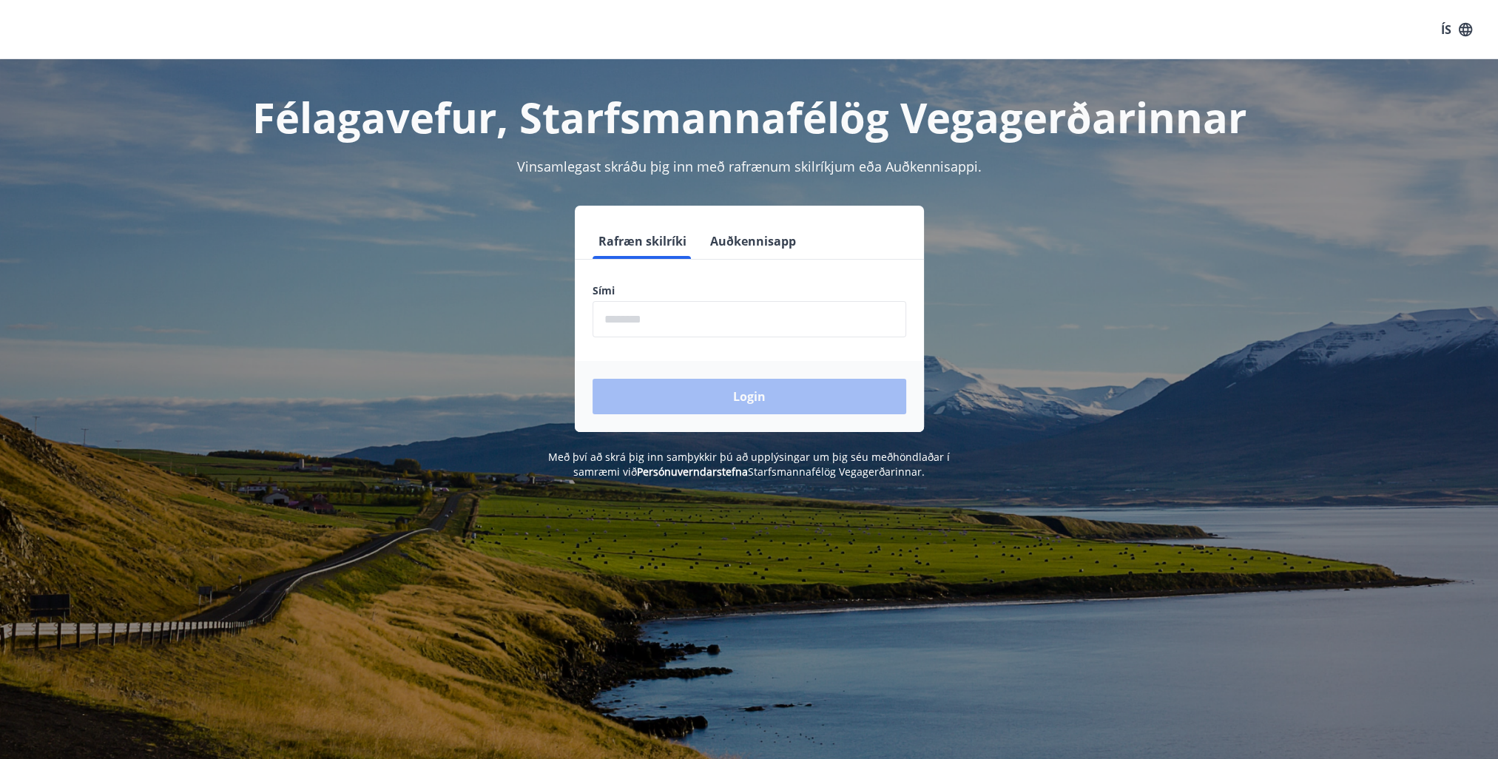
click at [657, 328] on input "phone" at bounding box center [750, 319] width 314 height 36
type input "********"
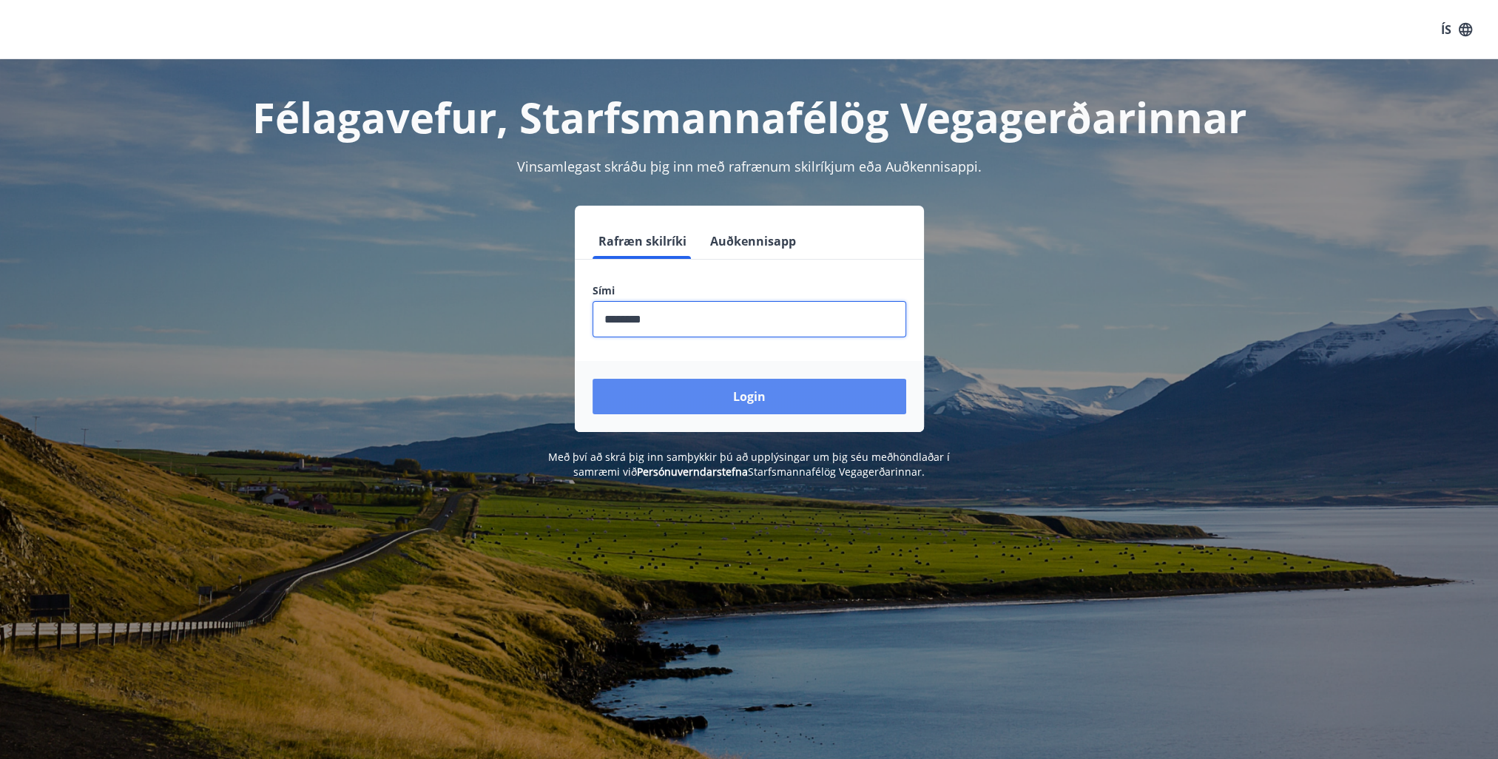
click at [670, 399] on button "Login" at bounding box center [750, 397] width 314 height 36
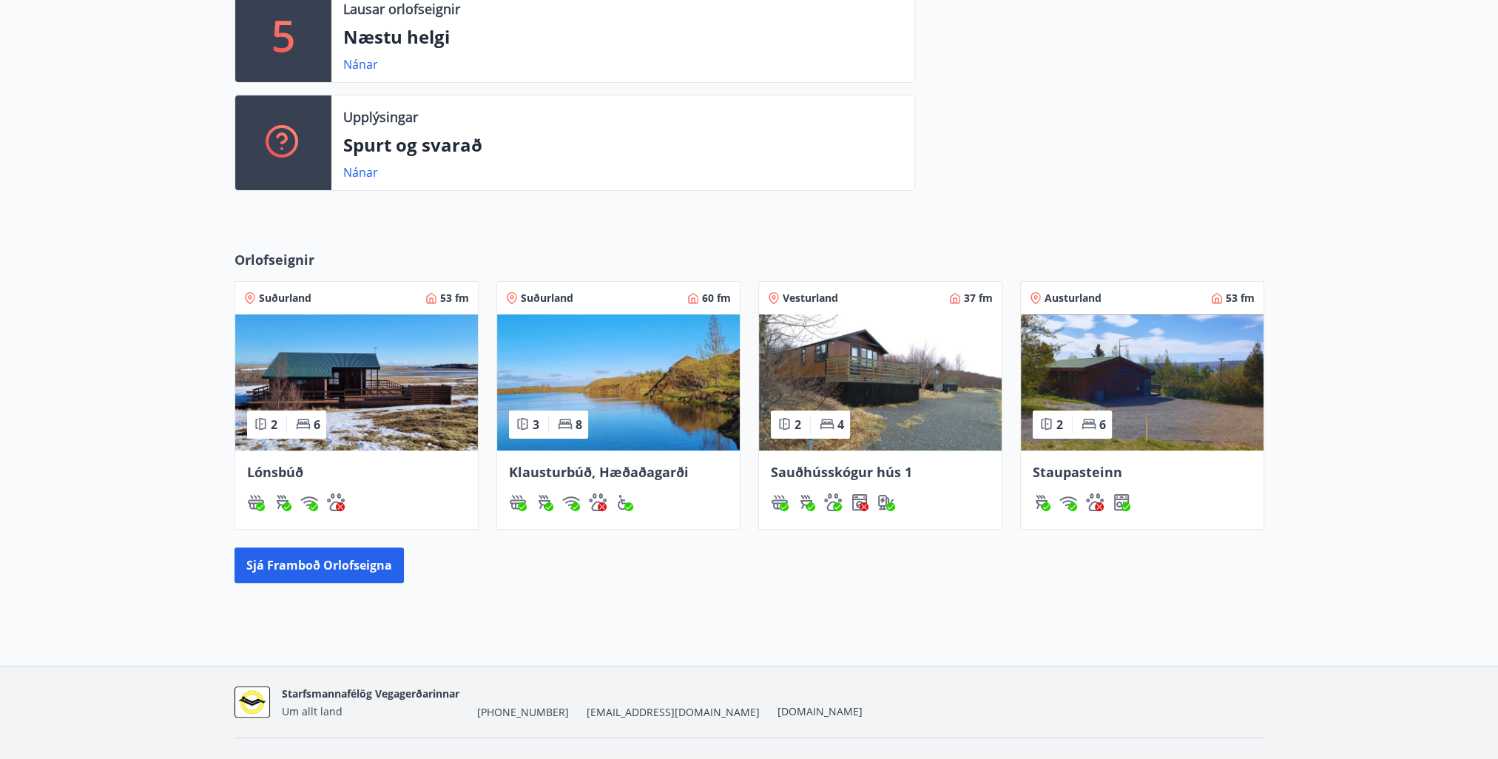
scroll to position [444, 0]
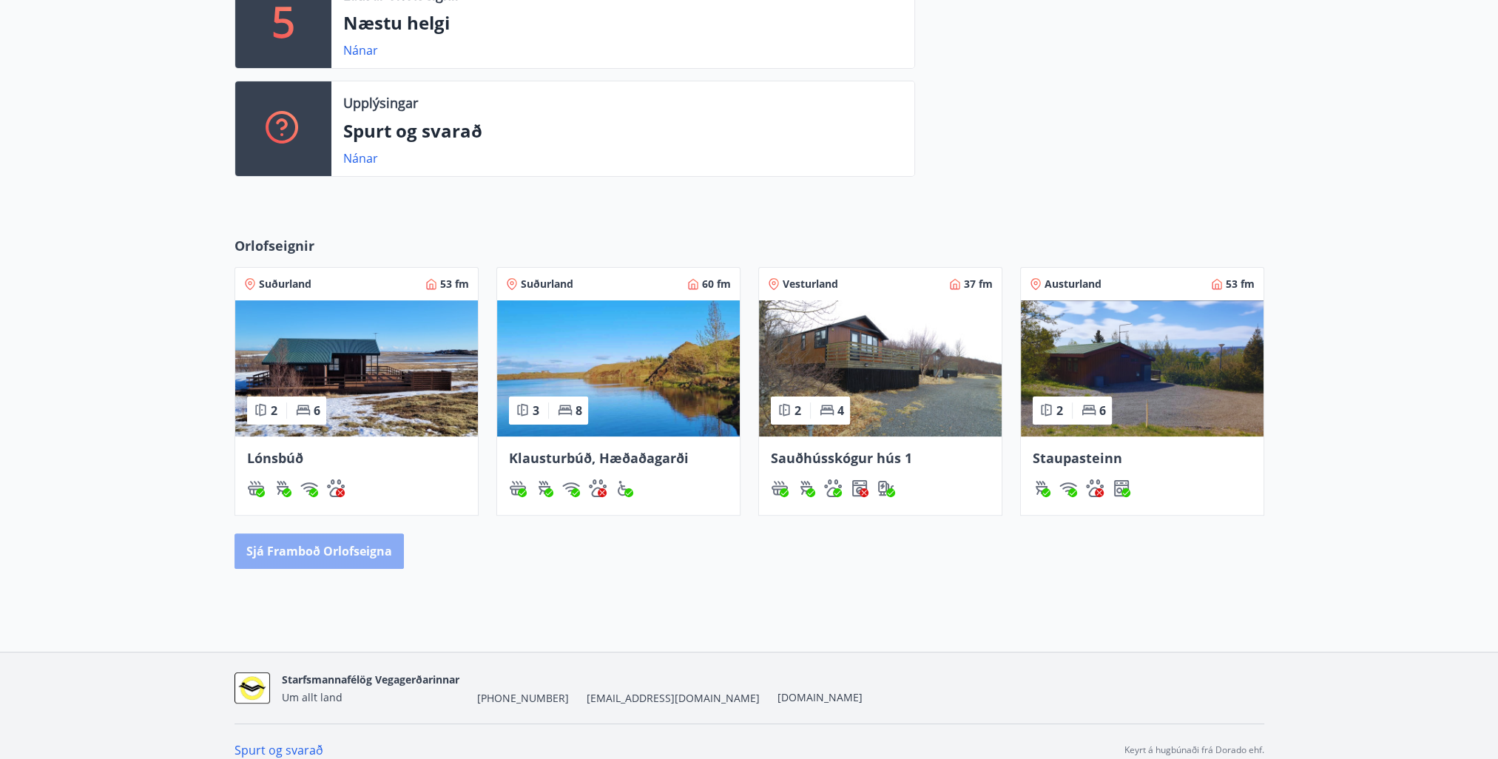
click at [323, 567] on button "Sjá framboð orlofseigna" at bounding box center [318, 551] width 169 height 36
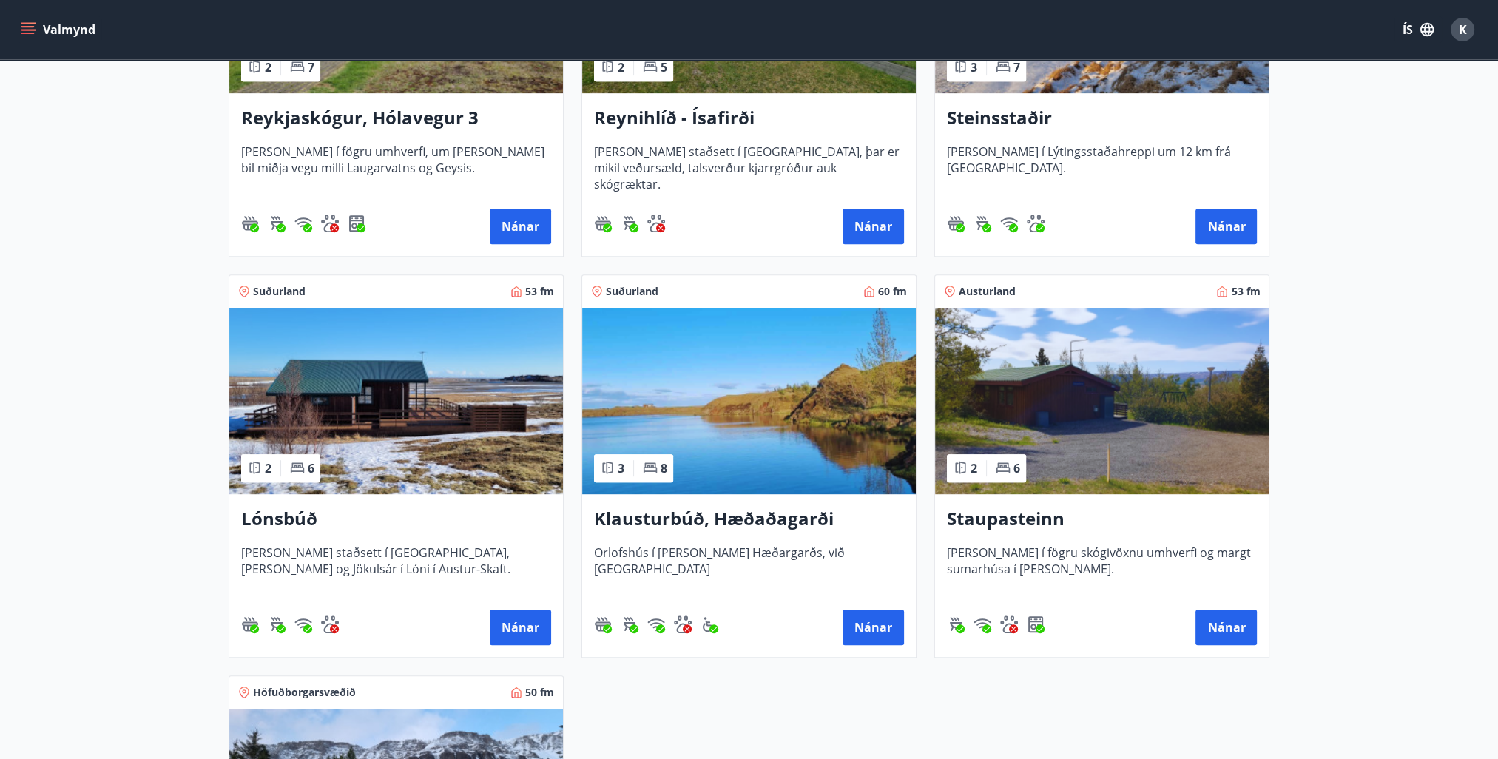
scroll to position [962, 0]
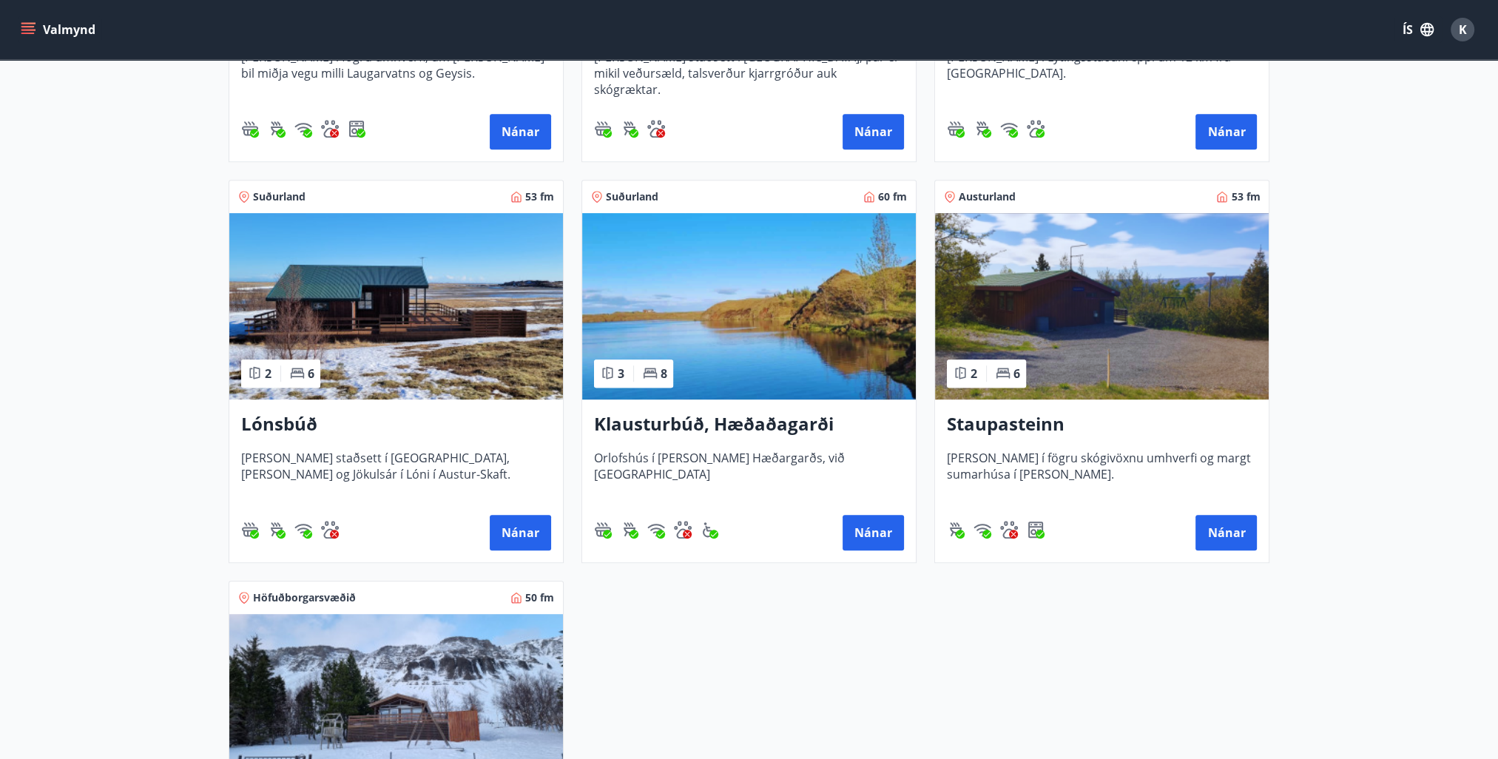
click at [697, 429] on h3 "Klausturbúð, Hæðaðagarði" at bounding box center [749, 424] width 310 height 27
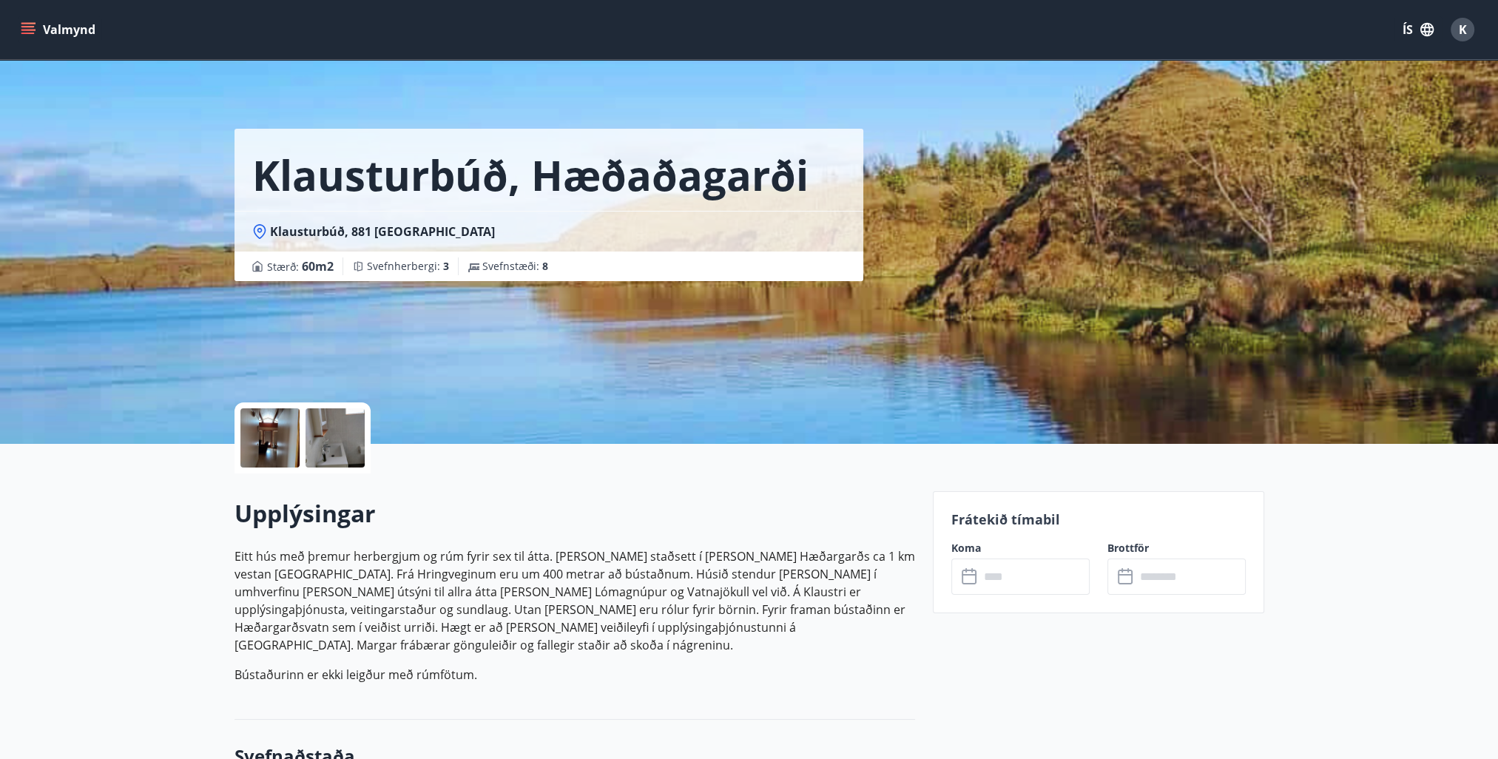
click at [1028, 580] on input "text" at bounding box center [1034, 576] width 110 height 36
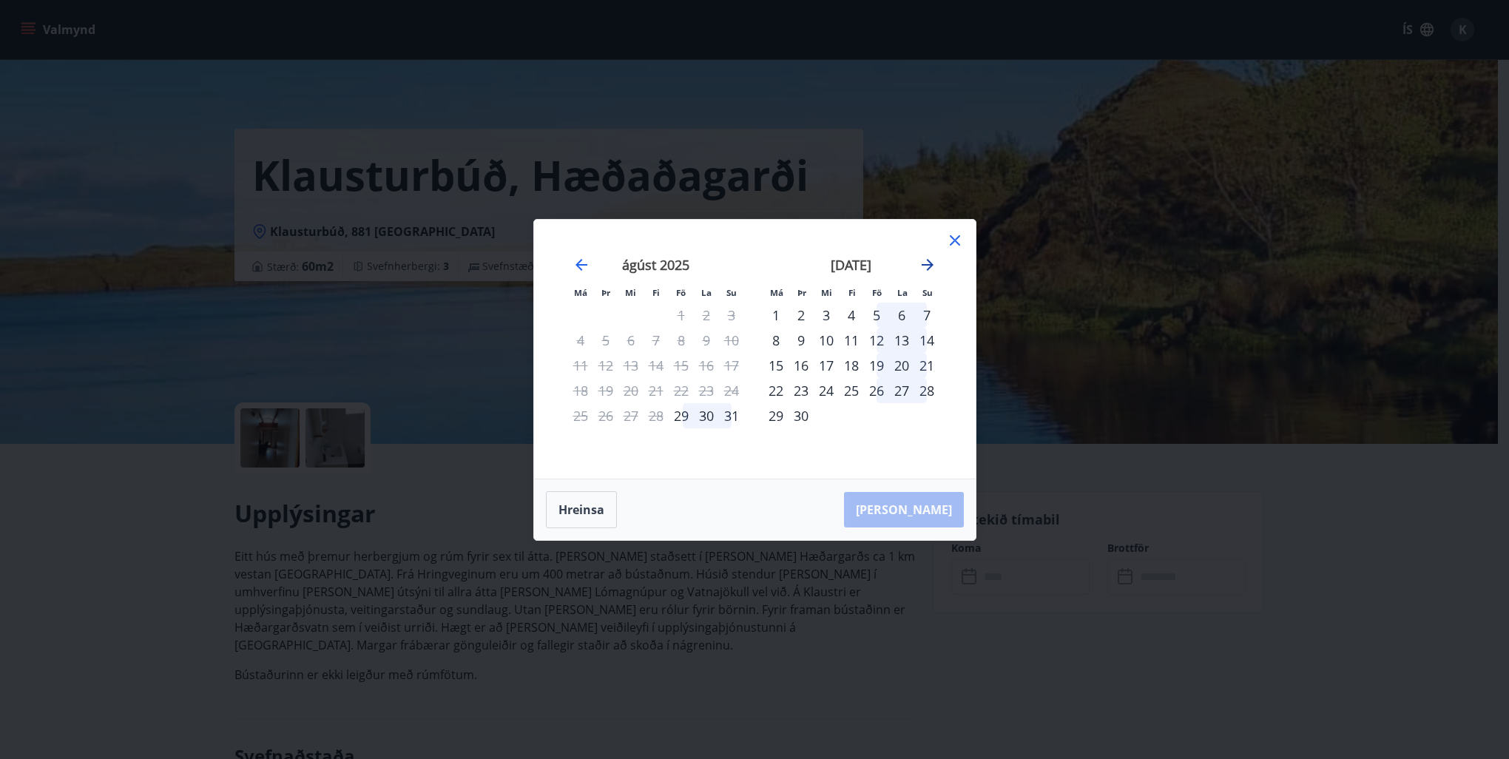
click at [931, 266] on icon "Move forward to switch to the next month." at bounding box center [928, 265] width 12 height 12
click at [926, 266] on icon "Move forward to switch to the next month." at bounding box center [928, 265] width 18 height 18
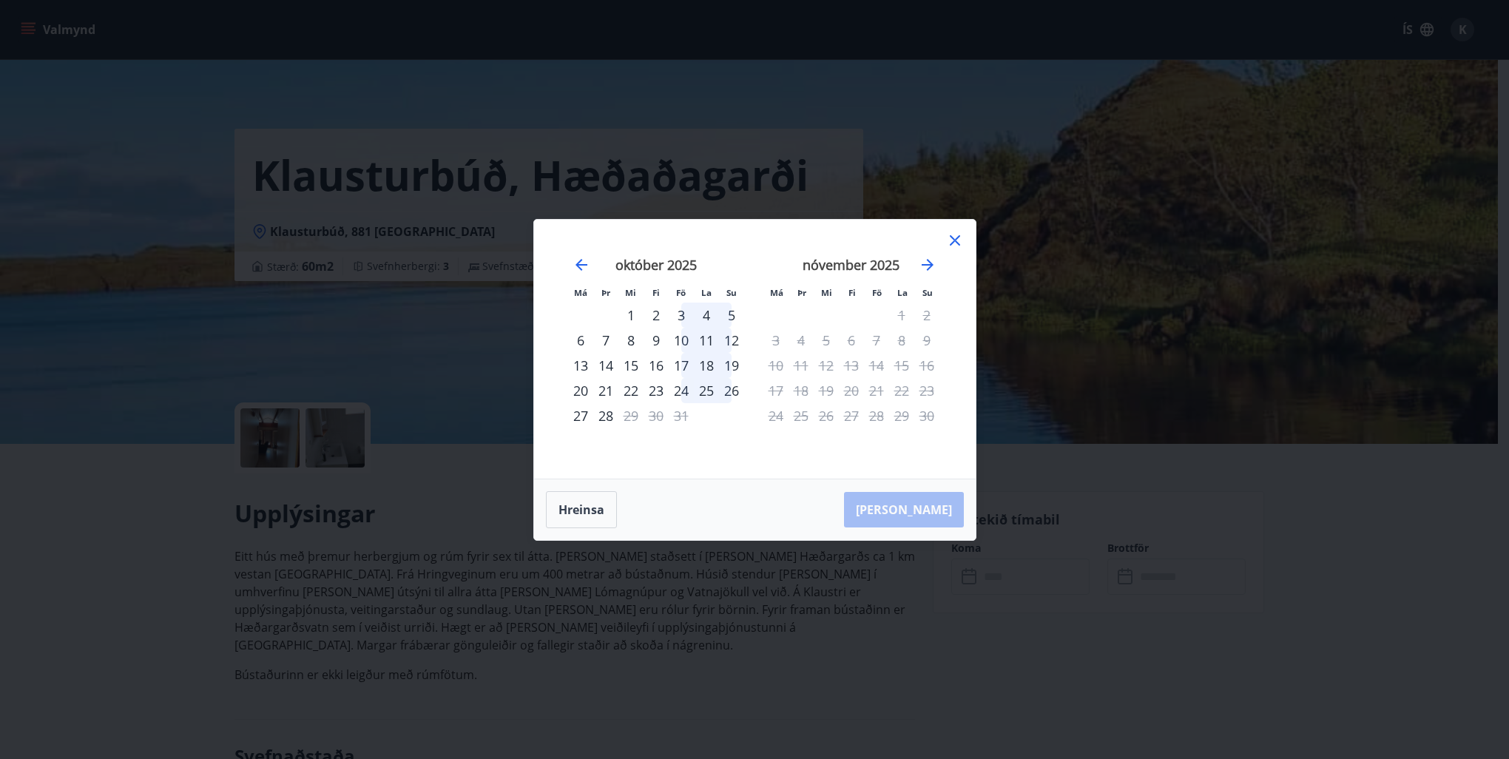
click at [956, 239] on icon at bounding box center [955, 240] width 10 height 10
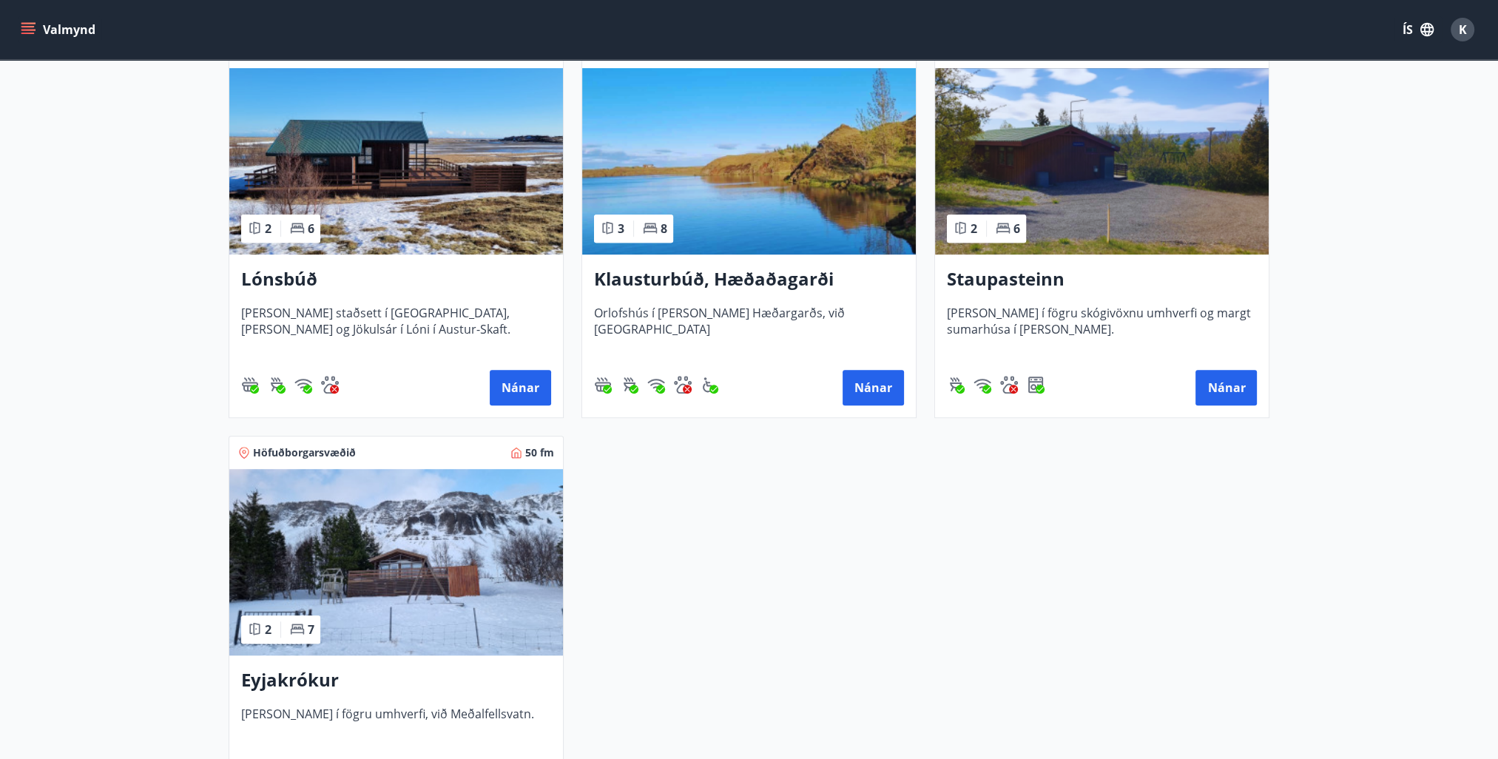
scroll to position [1332, 0]
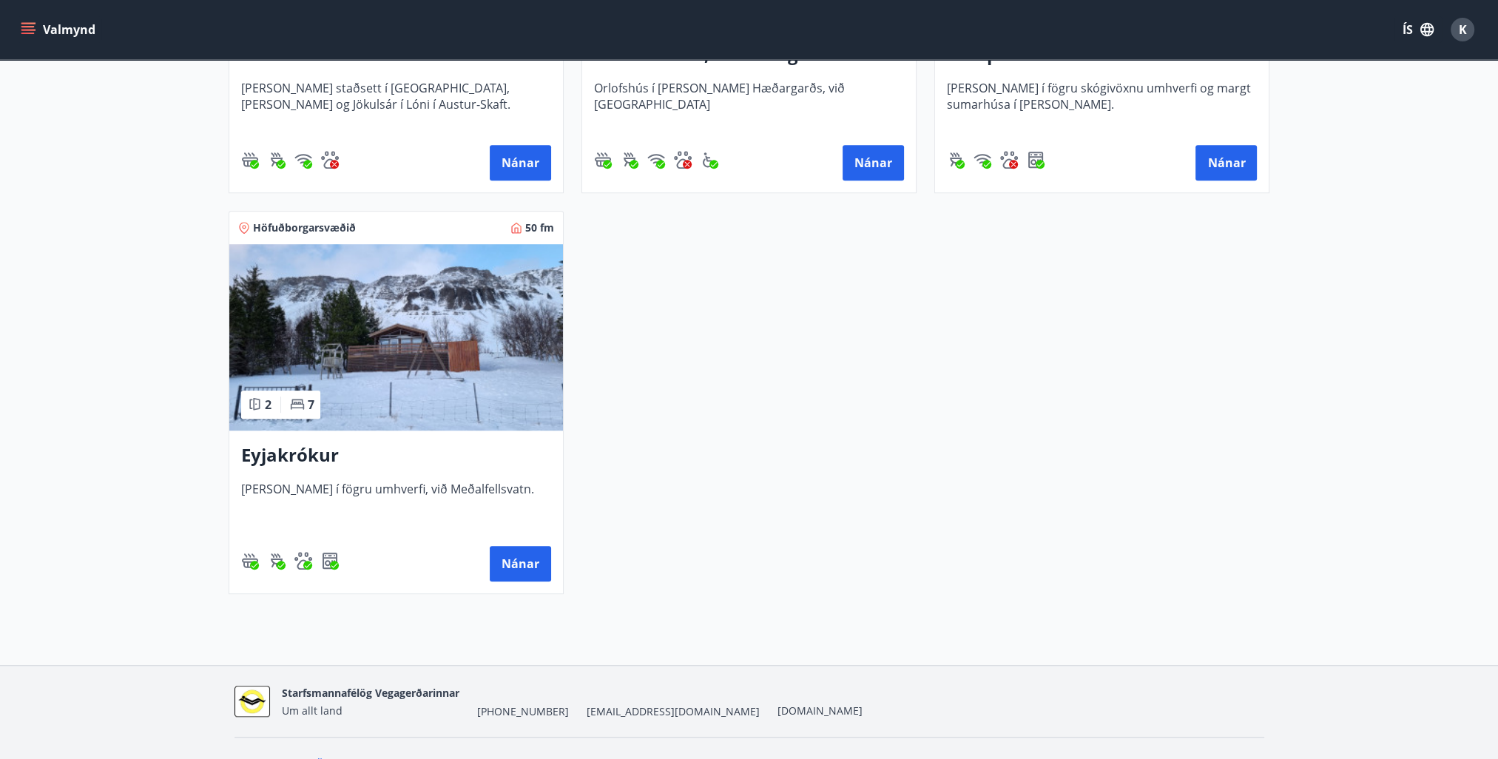
click at [325, 454] on h3 "Eyjakrókur" at bounding box center [396, 455] width 310 height 27
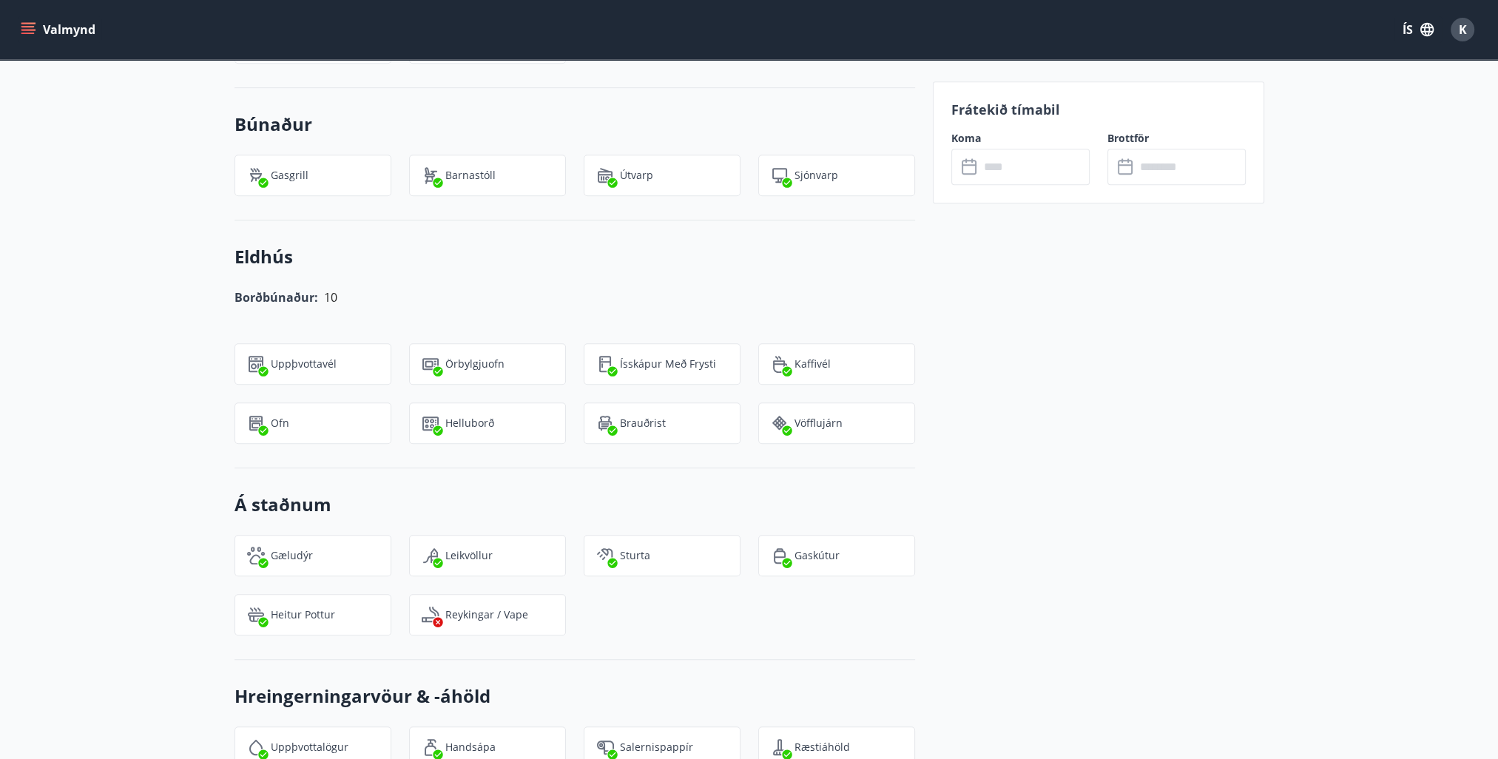
scroll to position [814, 0]
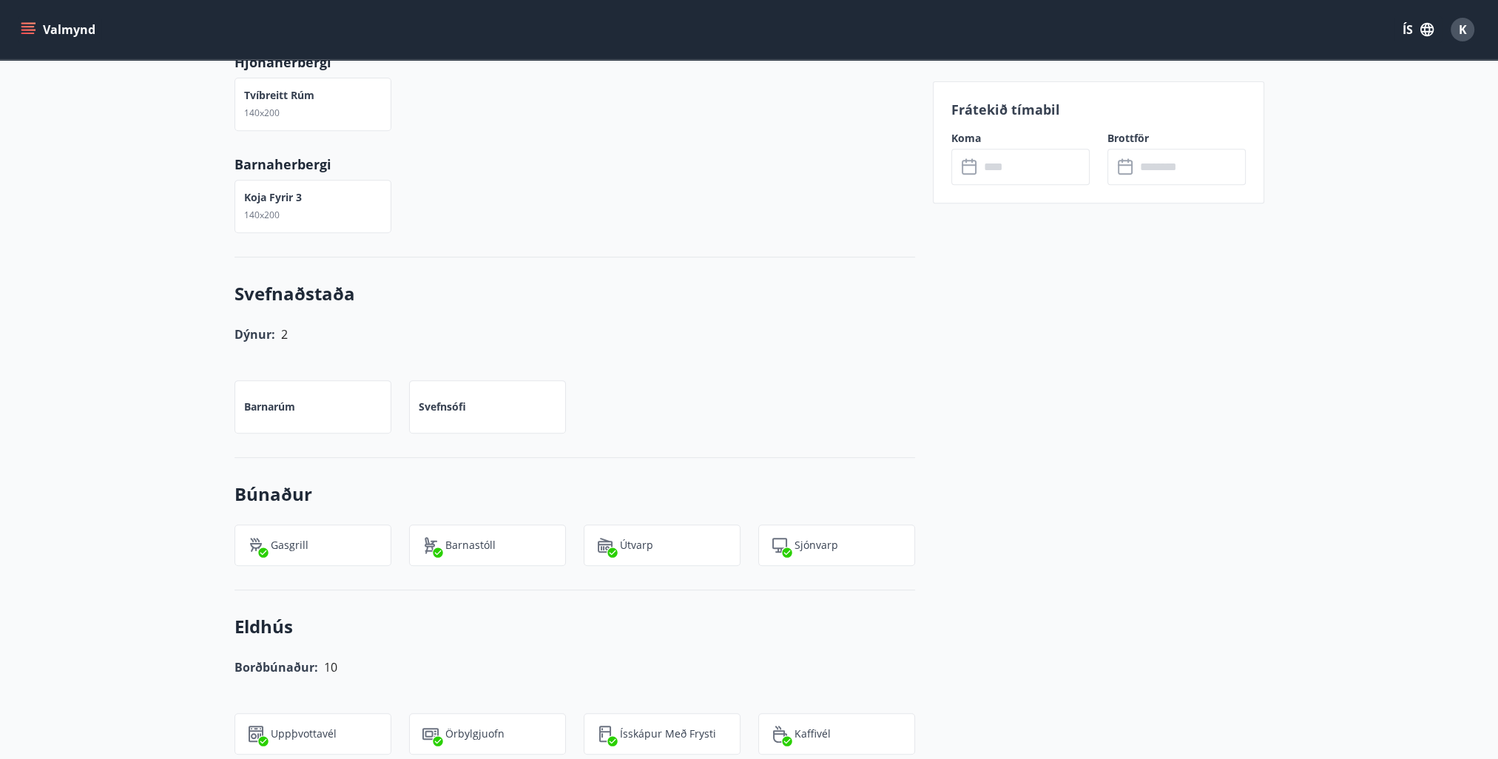
click at [997, 167] on input "text" at bounding box center [1034, 167] width 110 height 36
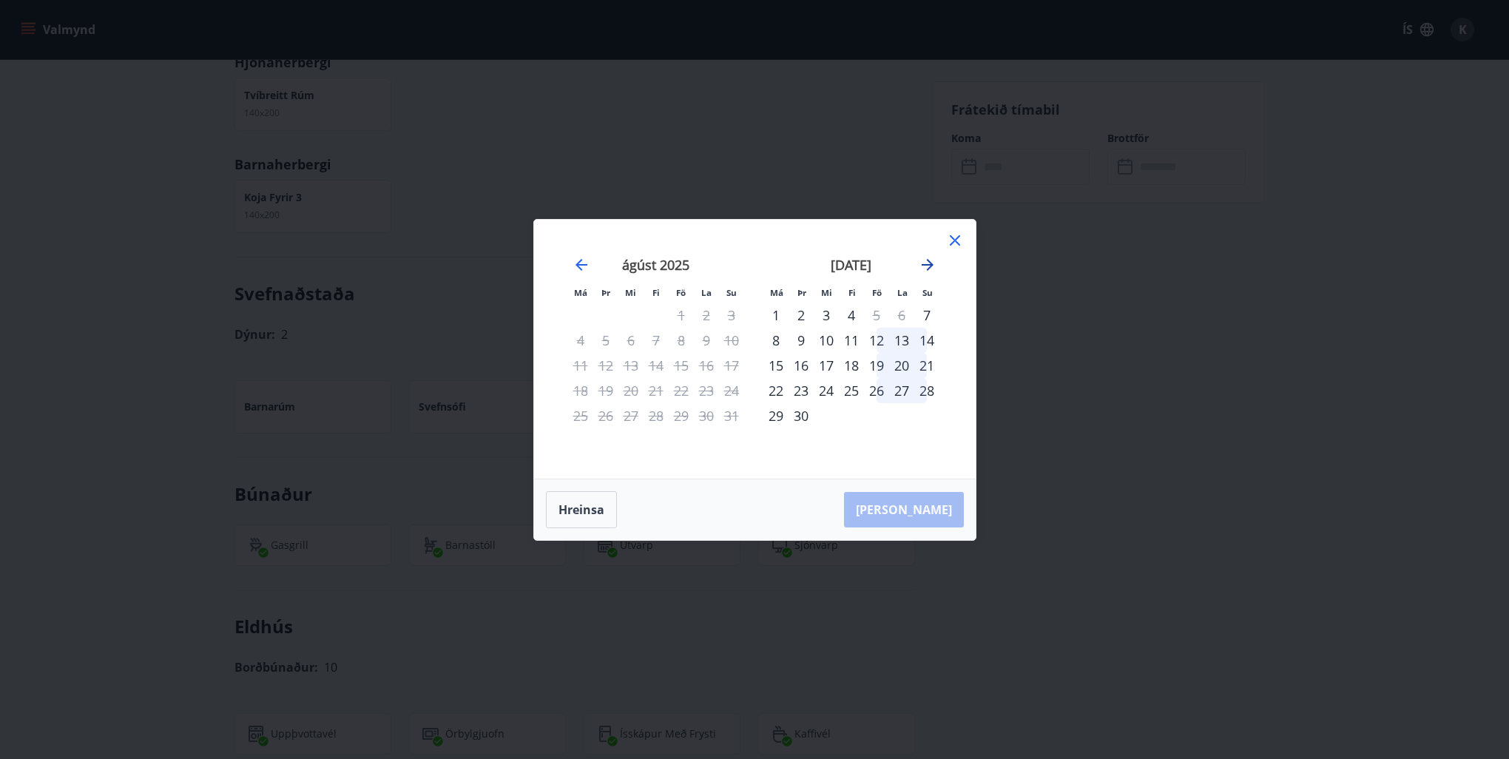
click at [928, 260] on icon "Move forward to switch to the next month." at bounding box center [928, 265] width 12 height 12
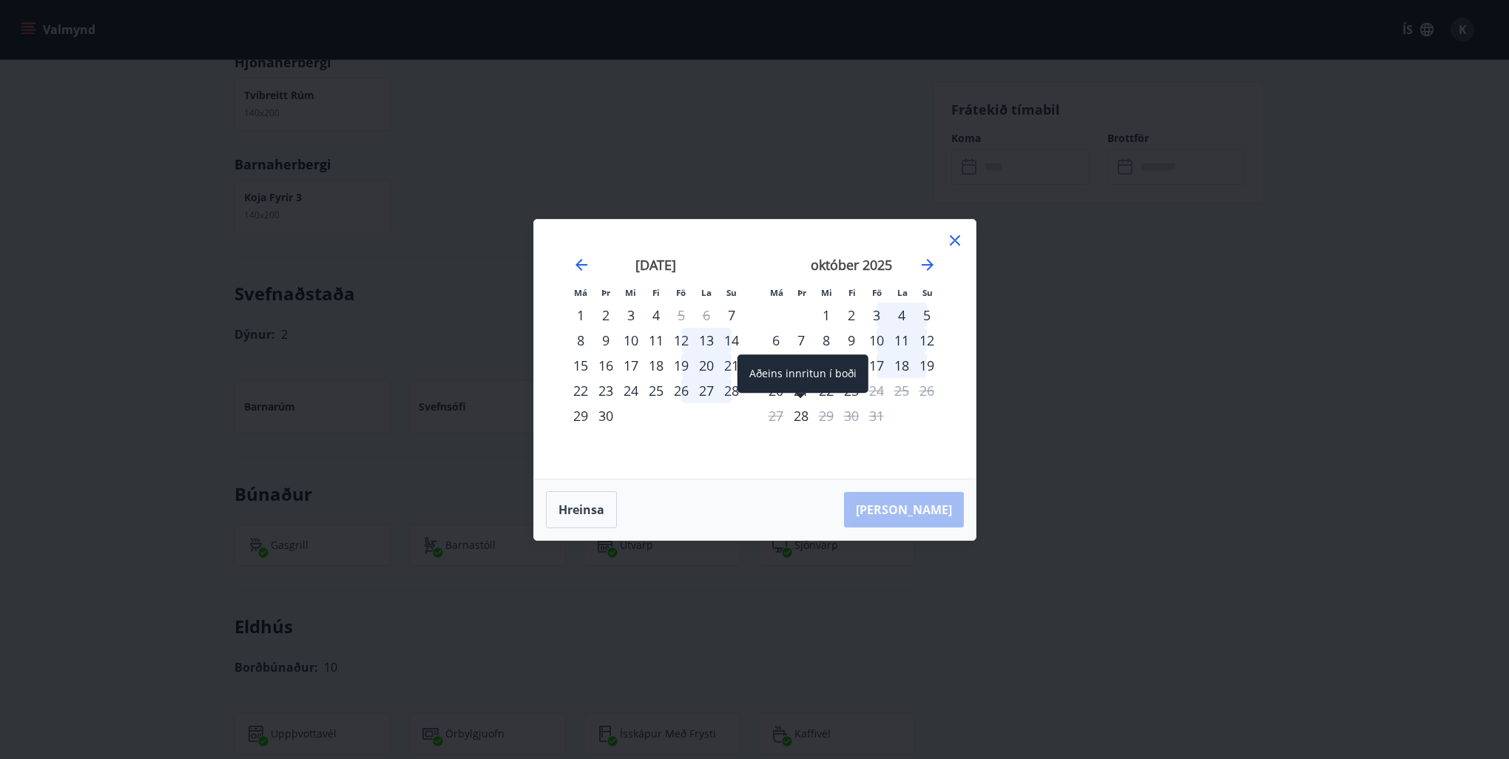
click at [805, 417] on div "28" at bounding box center [801, 415] width 25 height 25
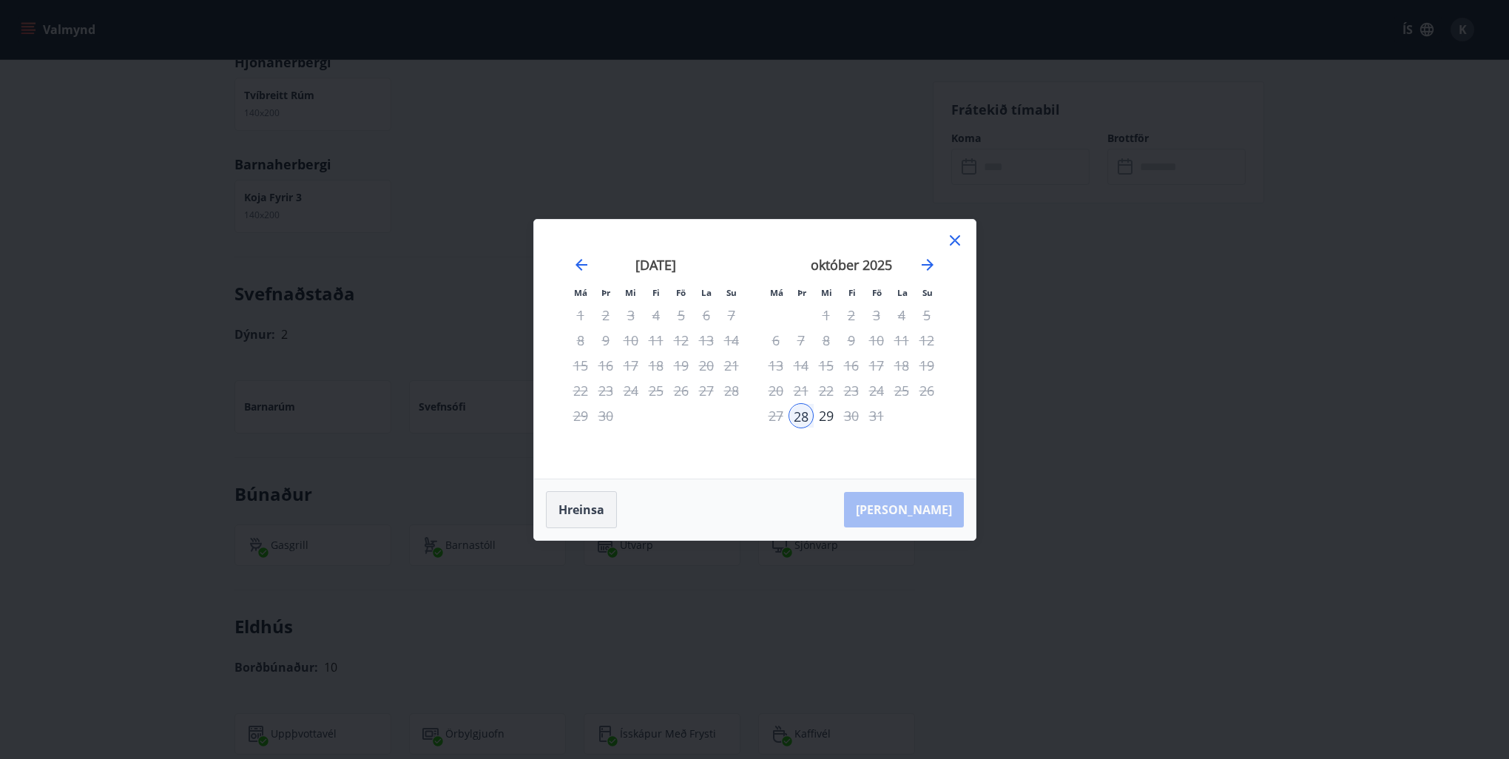
click at [578, 514] on button "Hreinsa" at bounding box center [581, 509] width 71 height 37
click at [851, 391] on div "23" at bounding box center [851, 390] width 25 height 25
click at [581, 508] on button "Hreinsa" at bounding box center [581, 509] width 71 height 37
click at [956, 237] on icon at bounding box center [955, 241] width 18 height 18
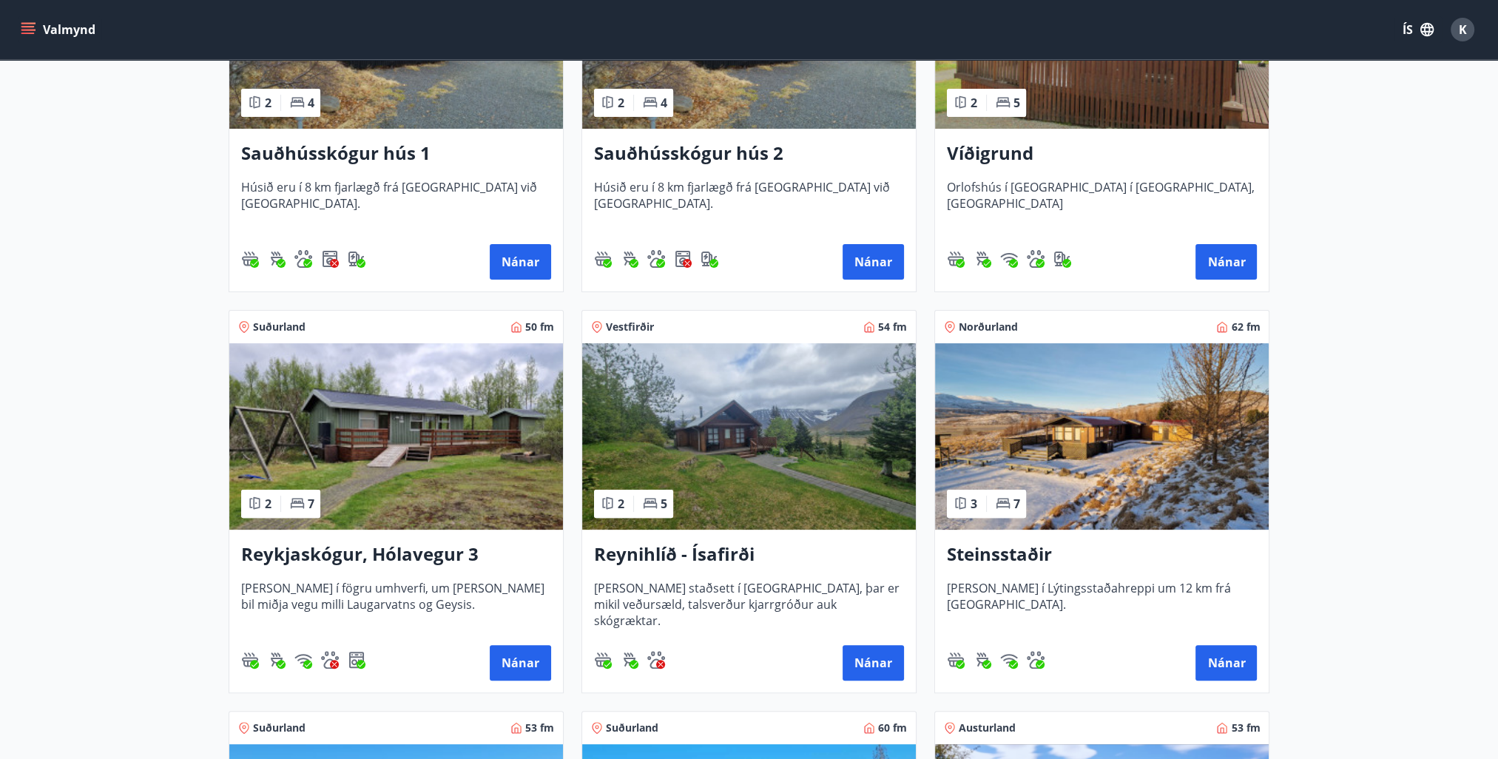
scroll to position [518, 0]
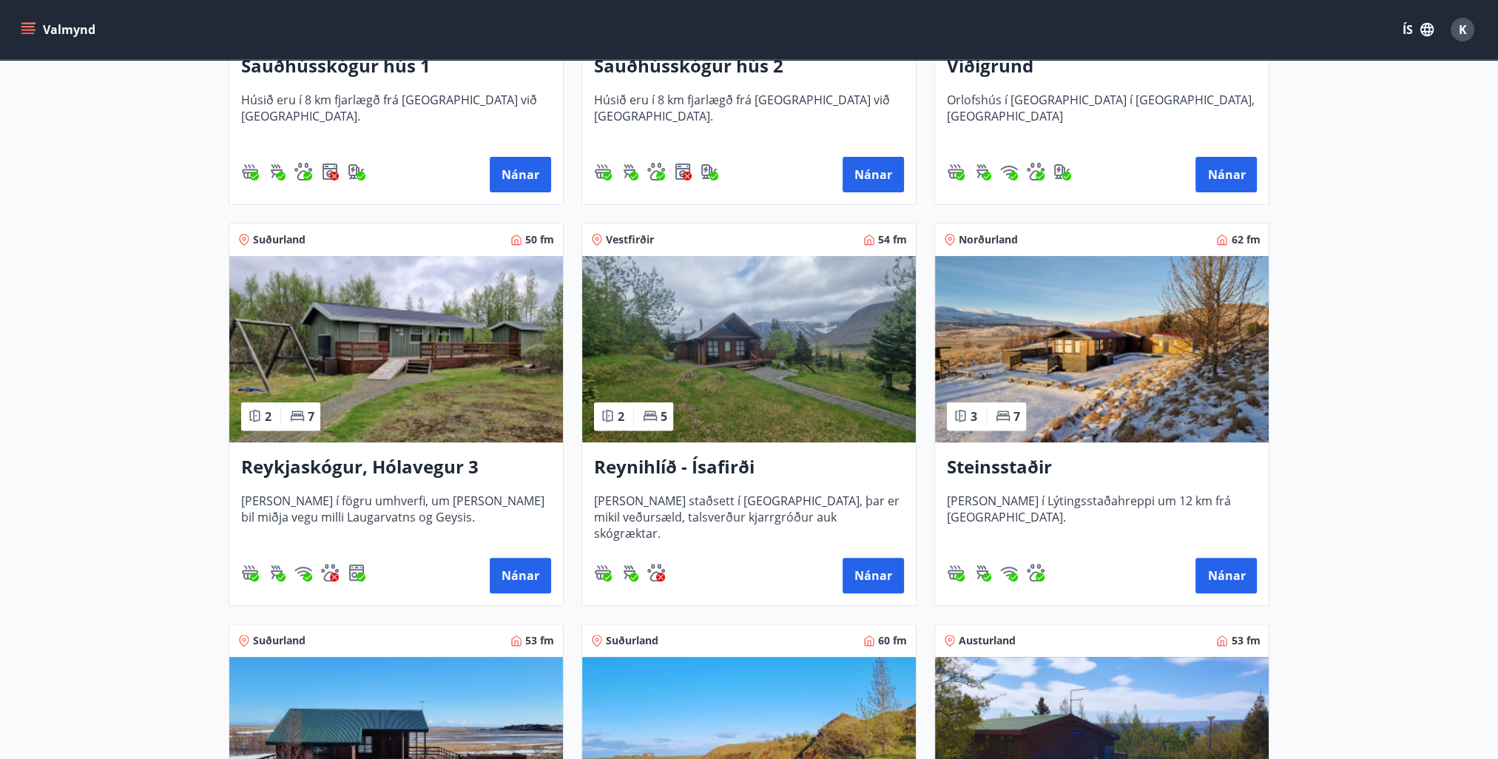
click at [347, 466] on h3 "Reykjaskógur, Hólavegur 3" at bounding box center [396, 467] width 310 height 27
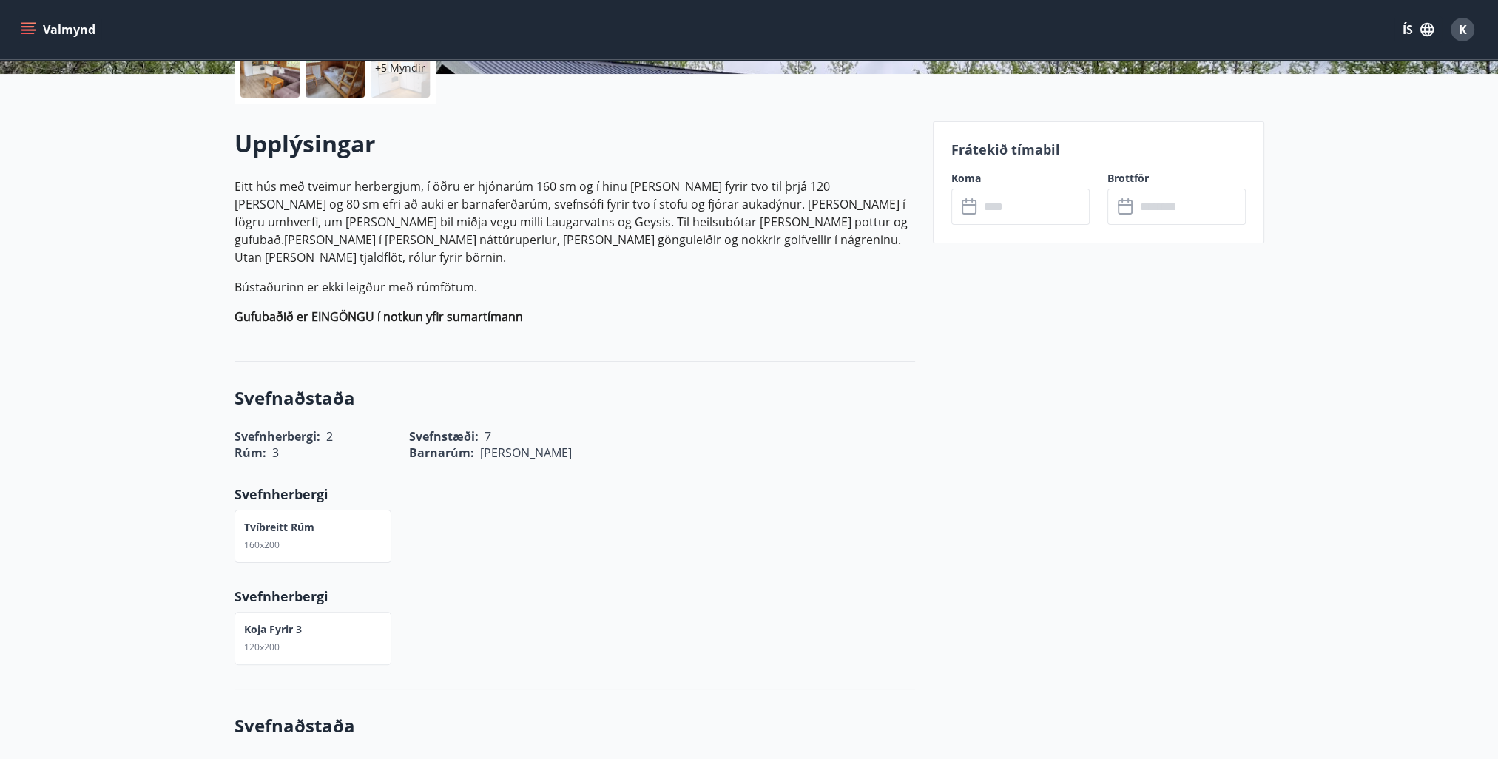
scroll to position [148, 0]
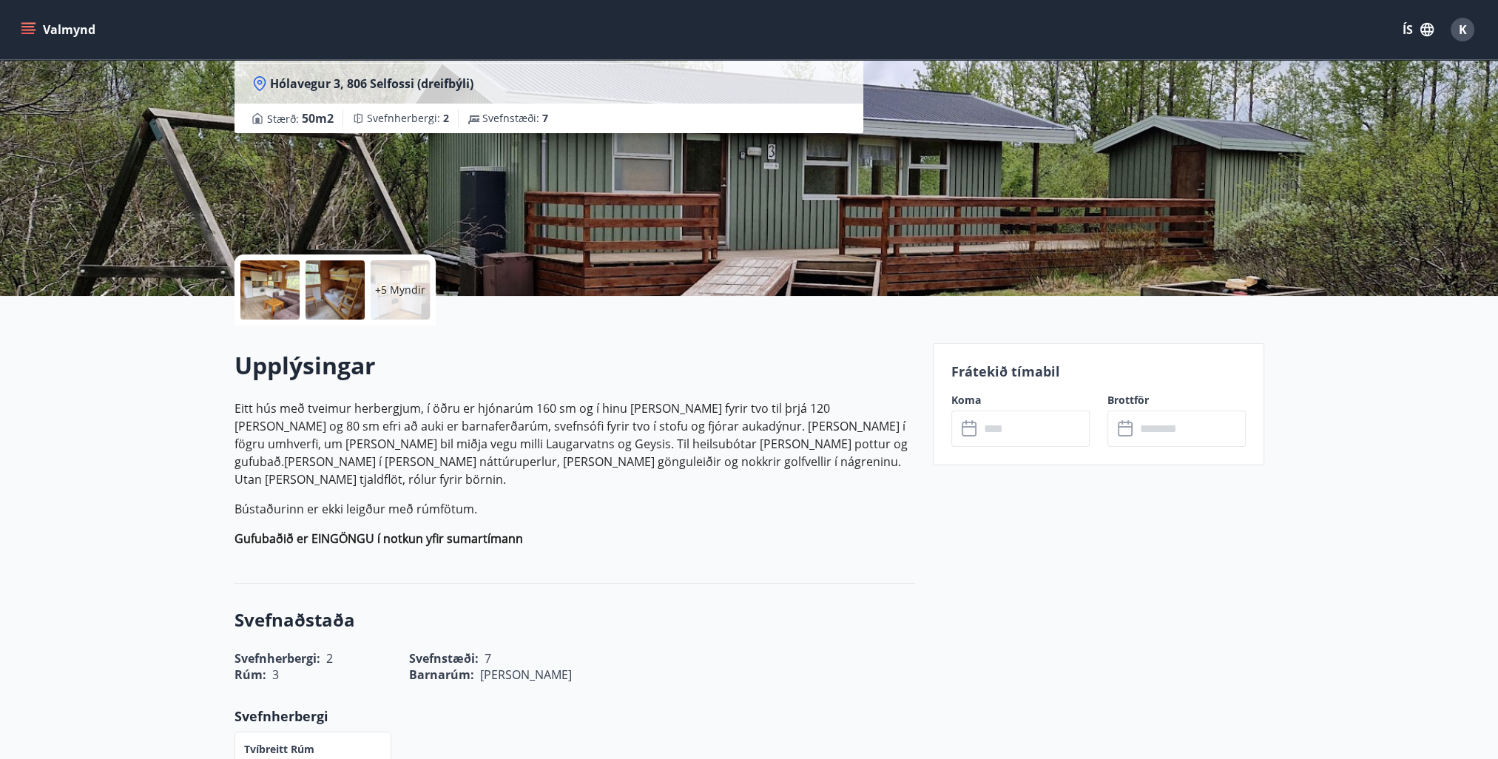
click at [959, 433] on div "​ ​" at bounding box center [1020, 429] width 138 height 36
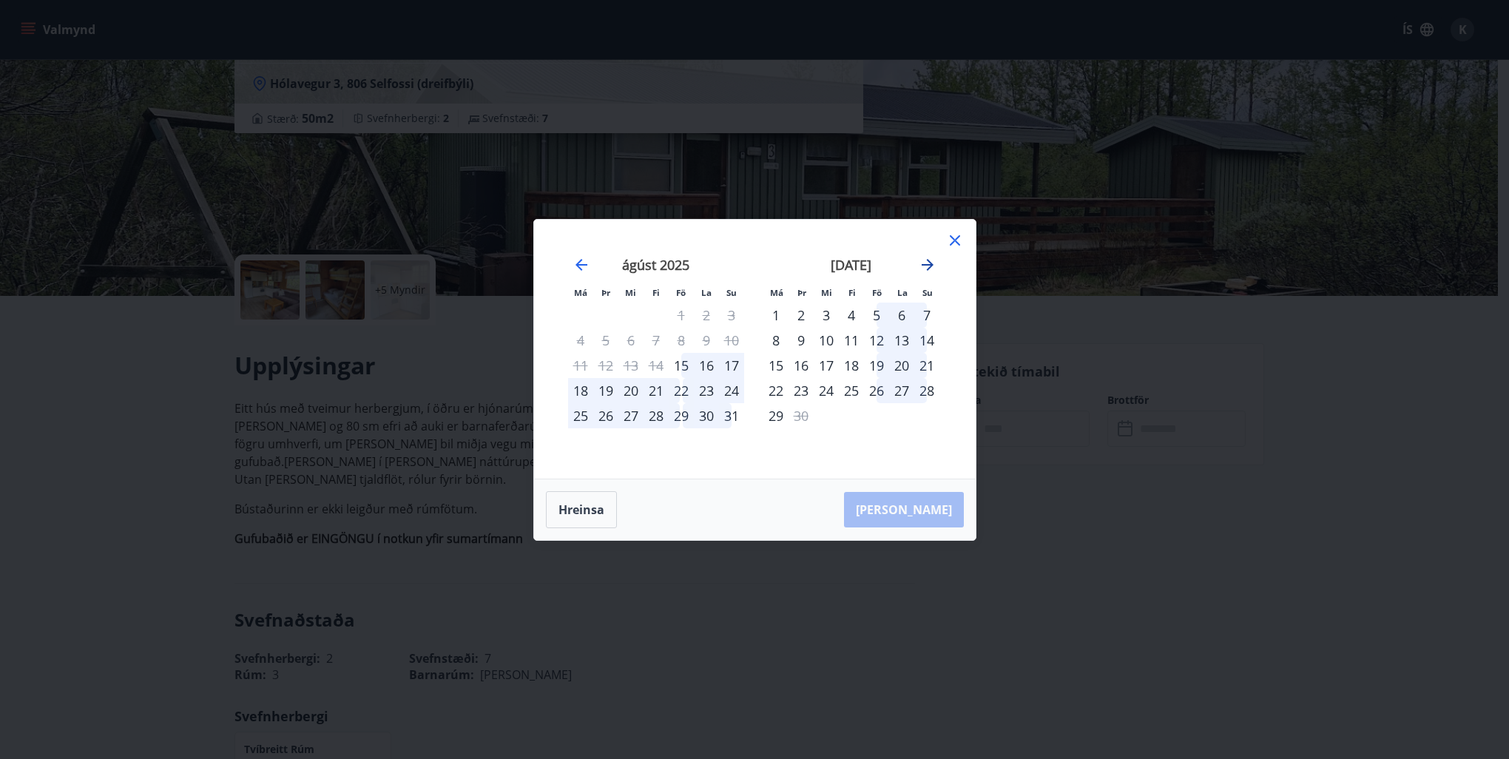
click at [923, 268] on icon "Move forward to switch to the next month." at bounding box center [928, 265] width 18 height 18
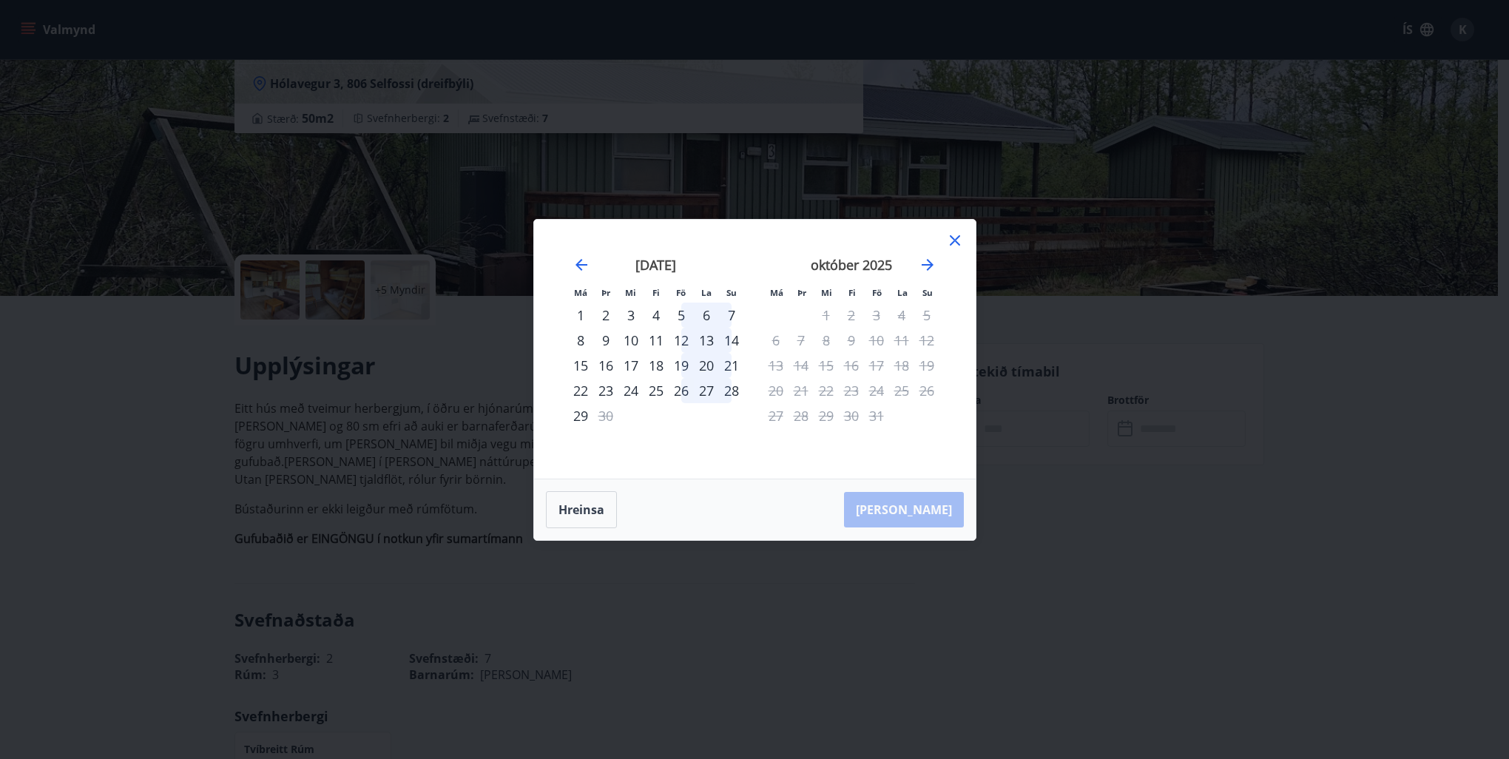
click at [956, 243] on icon at bounding box center [955, 240] width 10 height 10
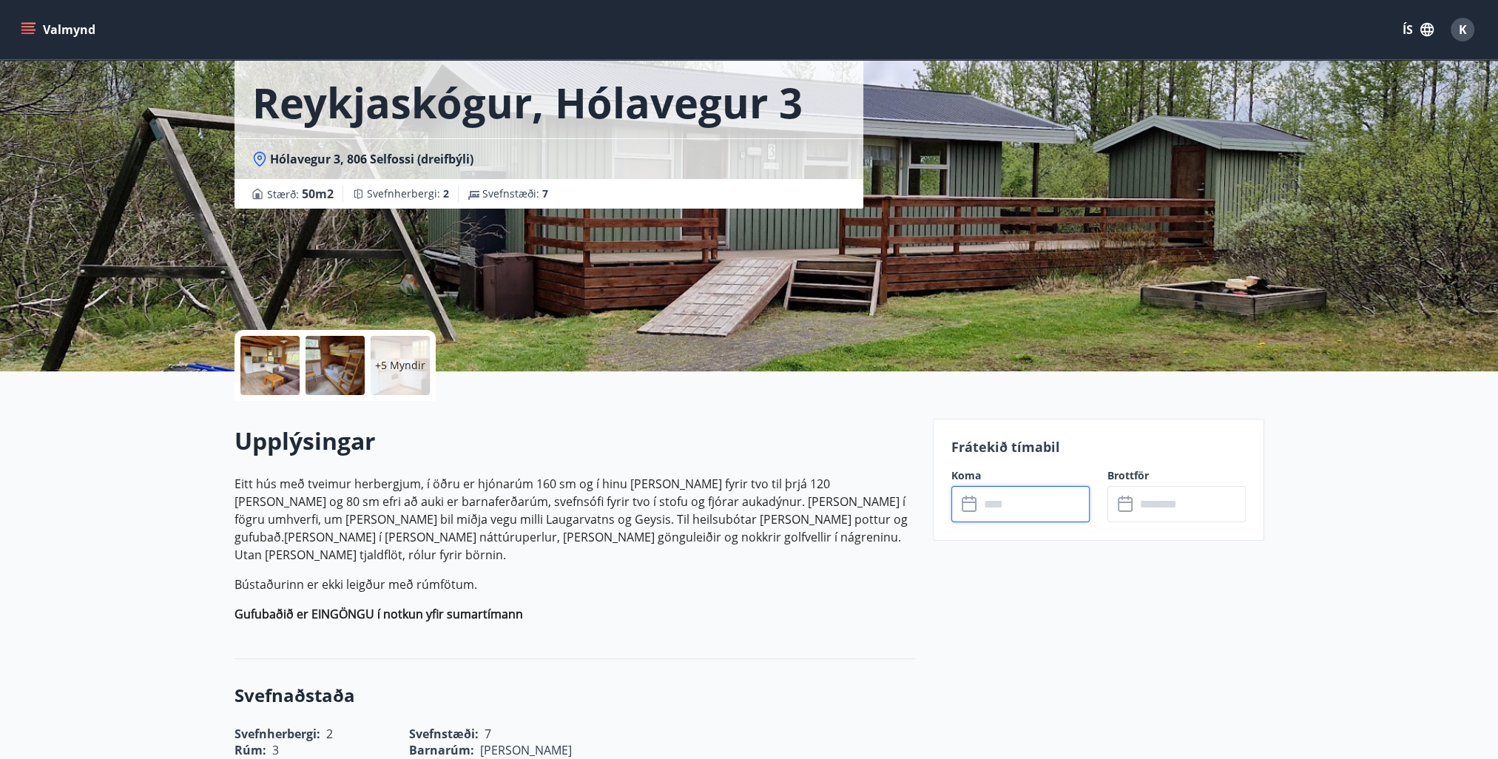
scroll to position [0, 0]
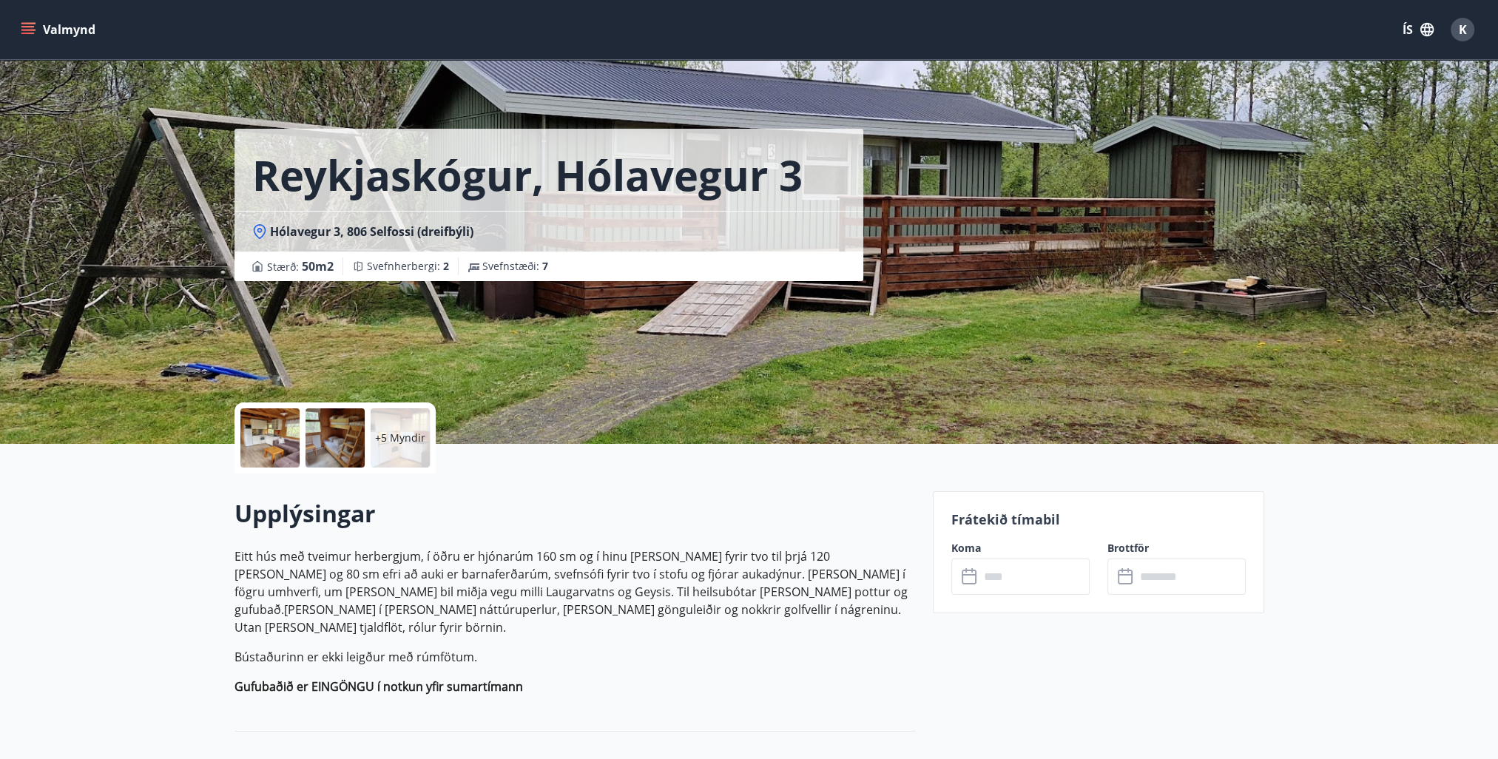
click at [21, 31] on icon "menu" at bounding box center [28, 29] width 15 height 15
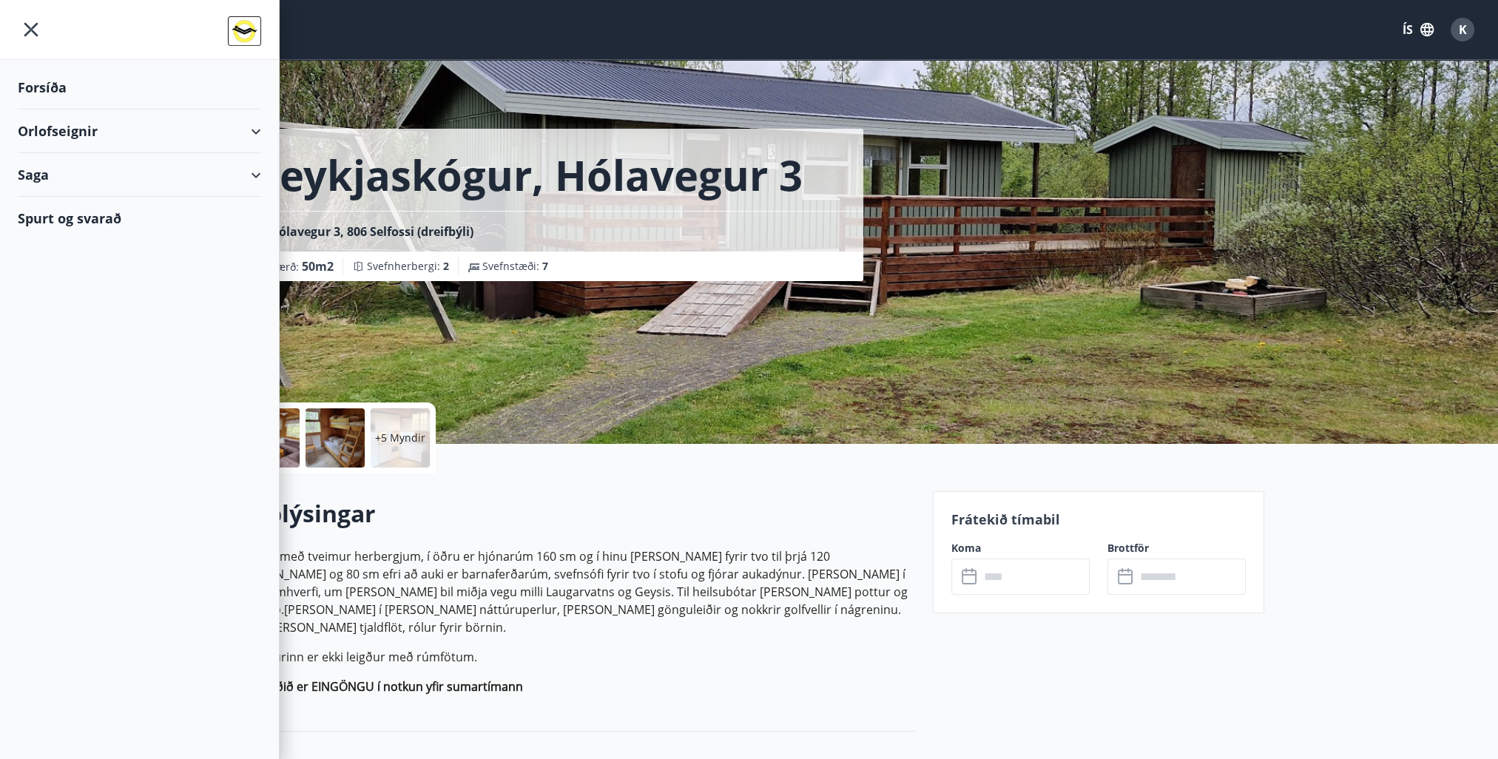
click at [58, 87] on div "Forsíða" at bounding box center [139, 88] width 243 height 44
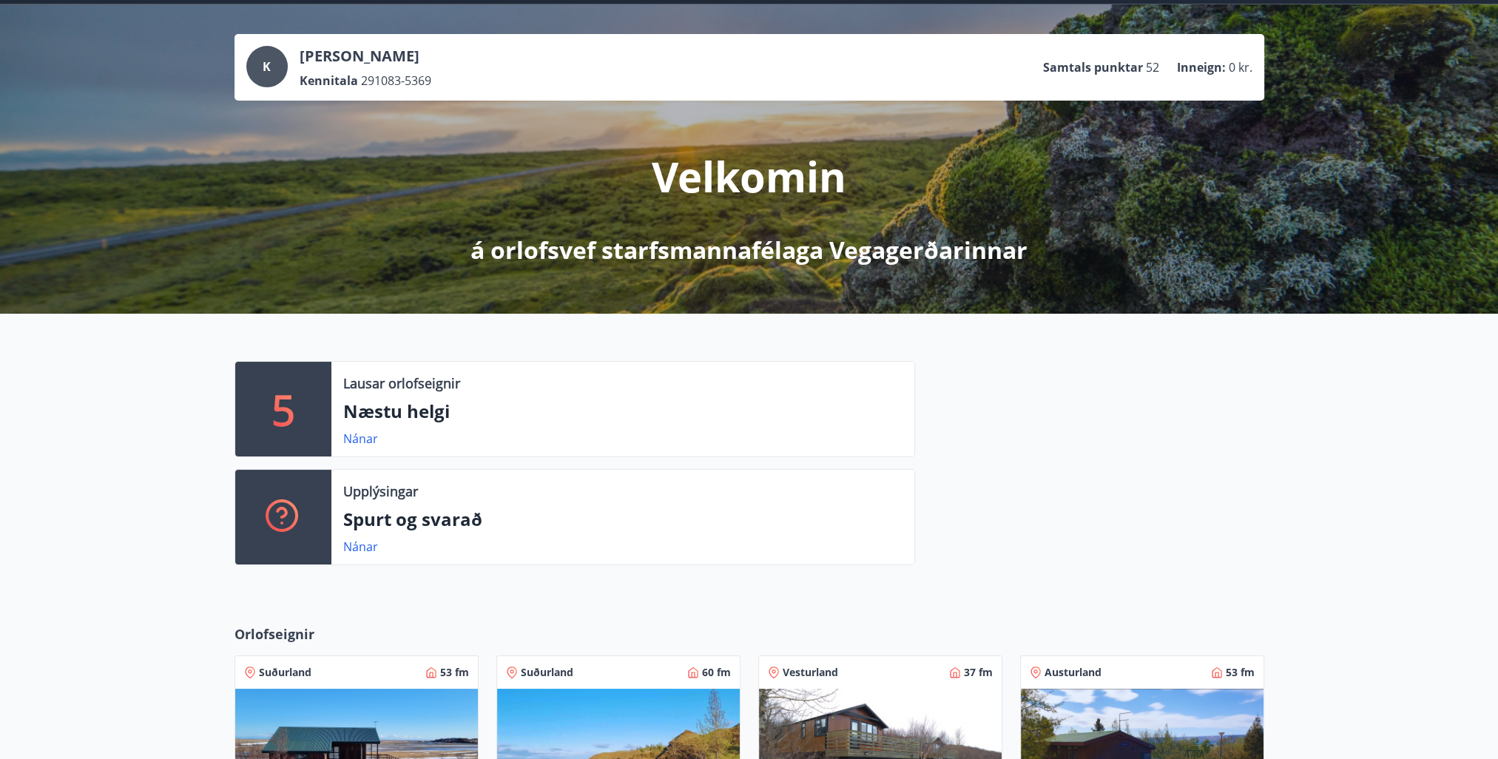
scroll to position [296, 0]
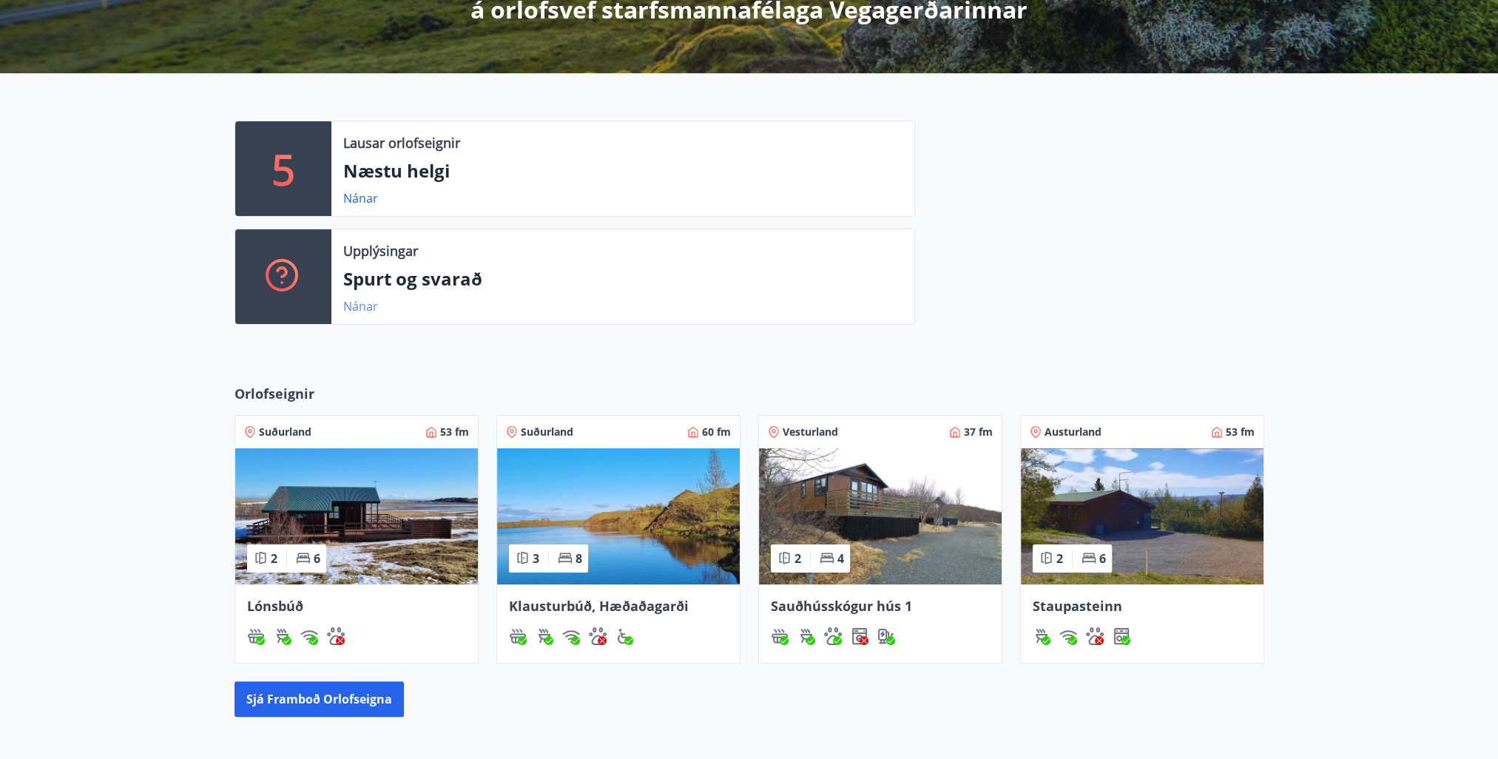
click at [356, 308] on link "Nánar" at bounding box center [360, 306] width 35 height 16
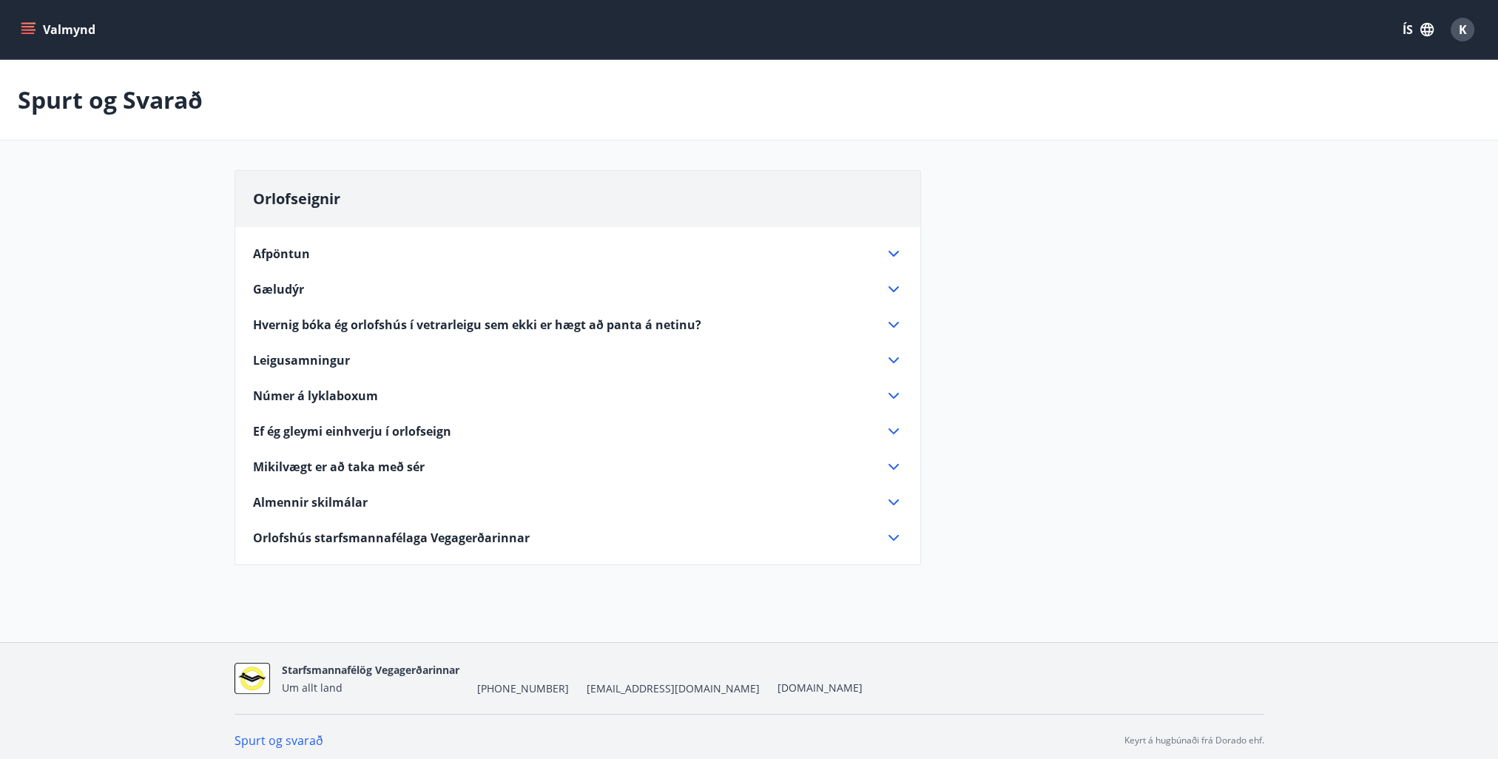
click at [894, 325] on icon at bounding box center [893, 325] width 10 height 6
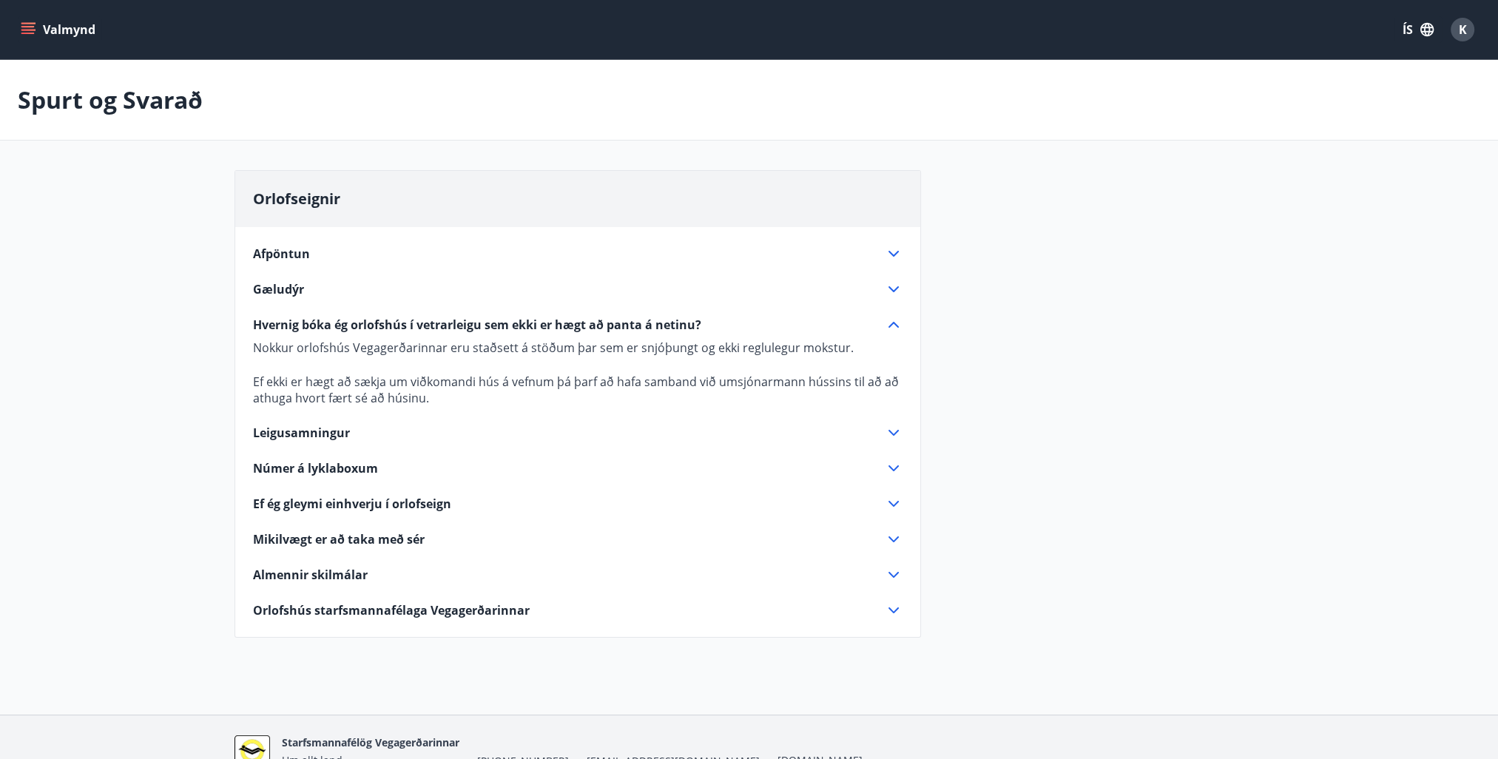
click at [801, 613] on div "Orlofshús starfsmannafélaga Vegagerðarinnar" at bounding box center [569, 610] width 632 height 16
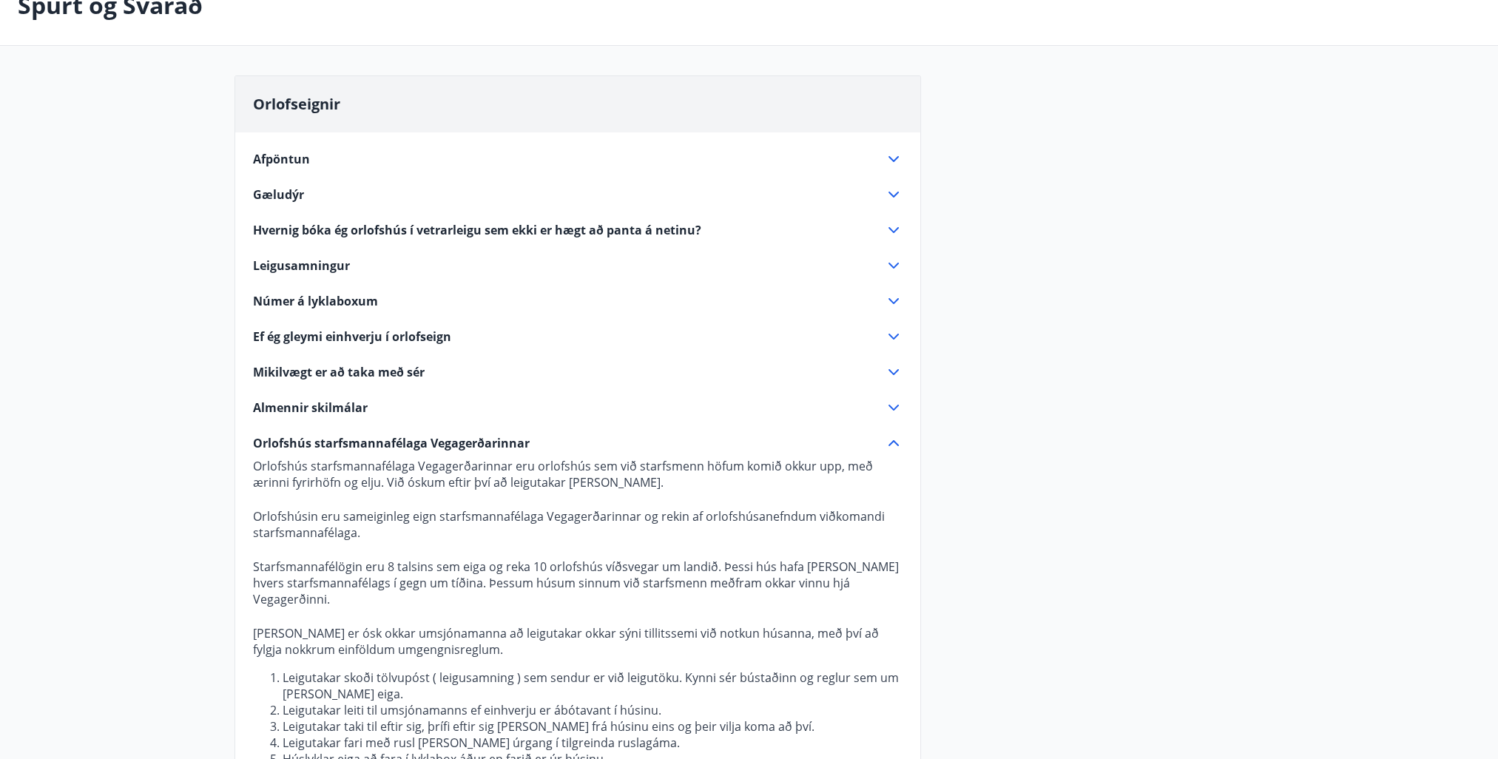
scroll to position [70, 0]
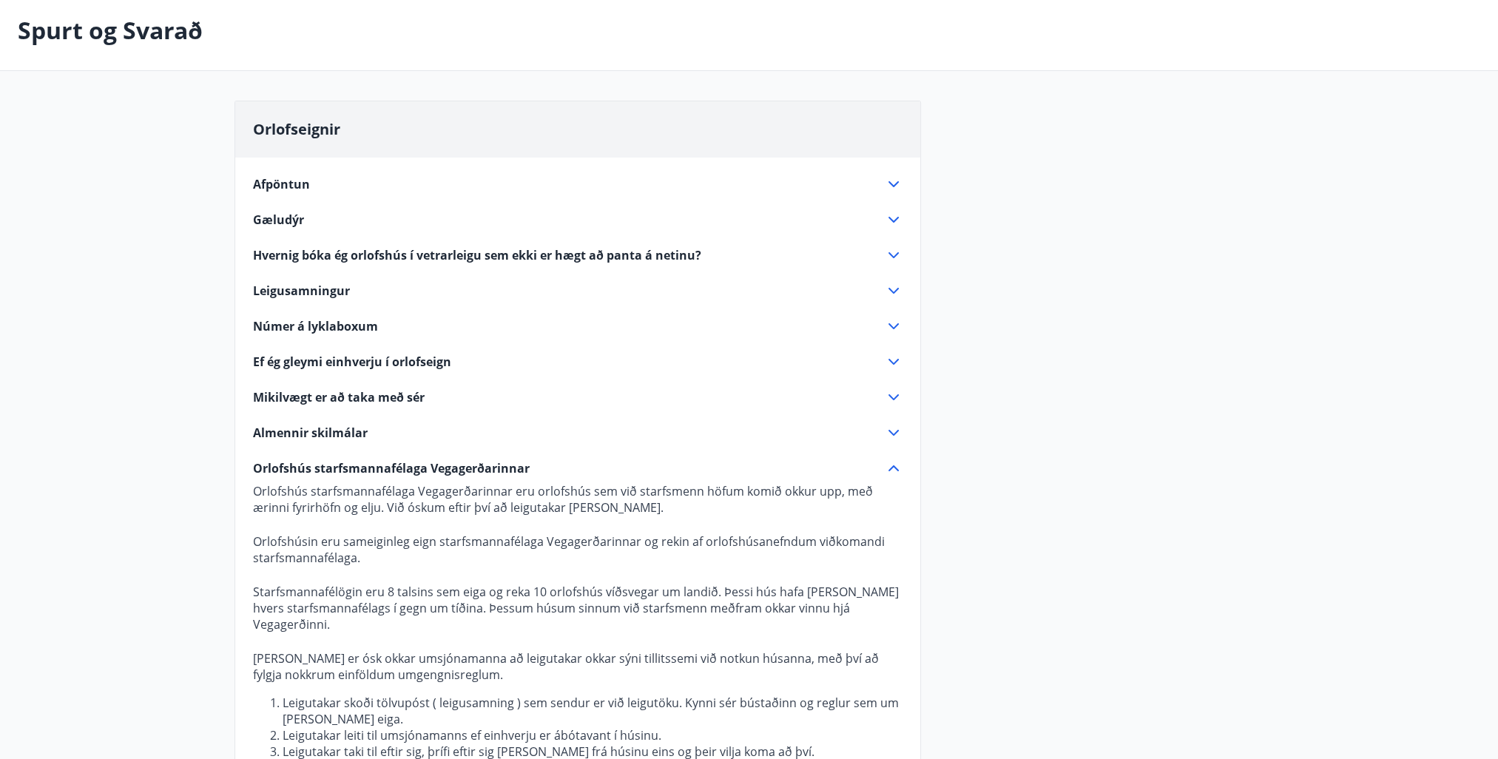
click at [408, 397] on span "Mikilvægt er að taka með sér" at bounding box center [339, 397] width 172 height 16
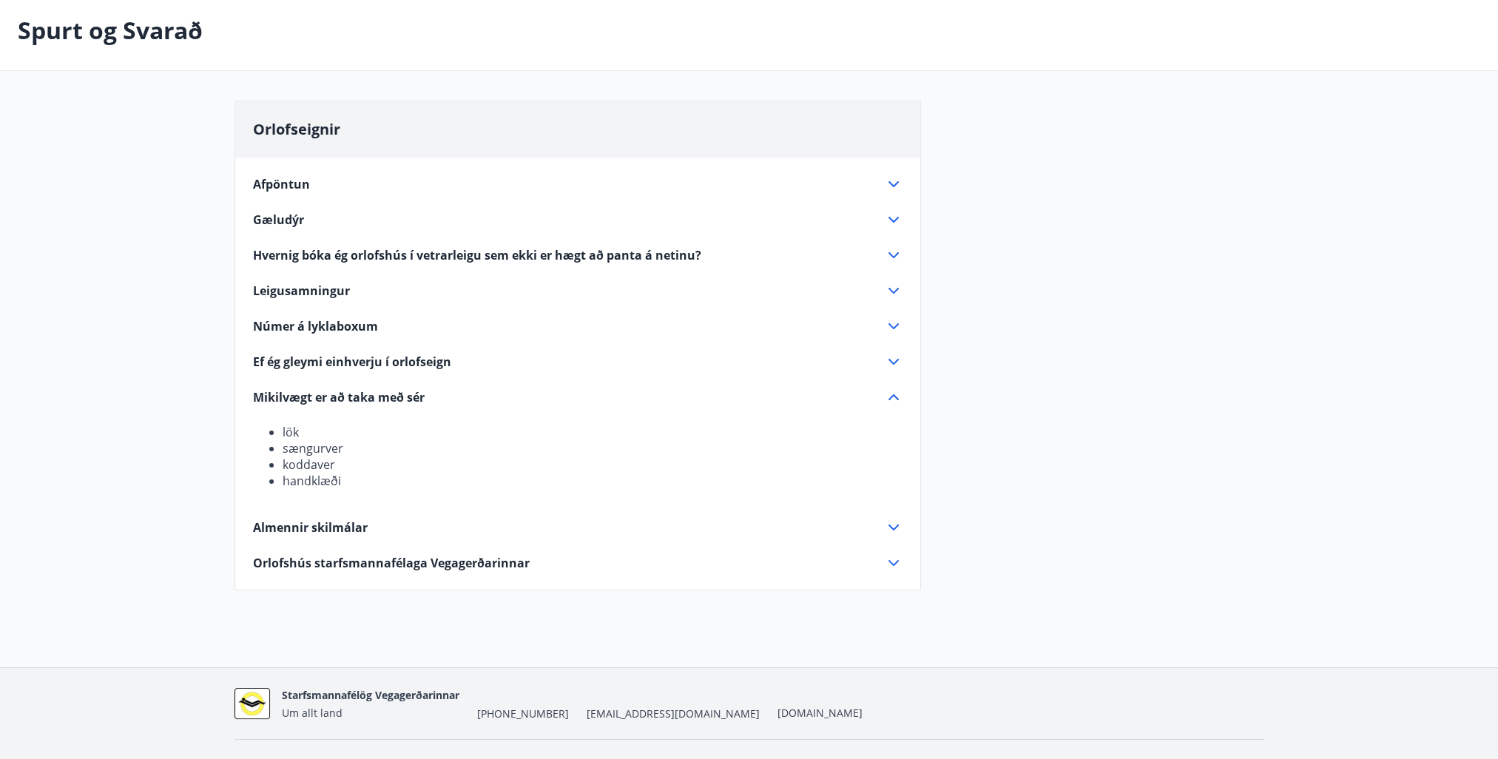
click at [426, 364] on span "Ef ég gleymi einhverju í orlofseign" at bounding box center [352, 362] width 198 height 16
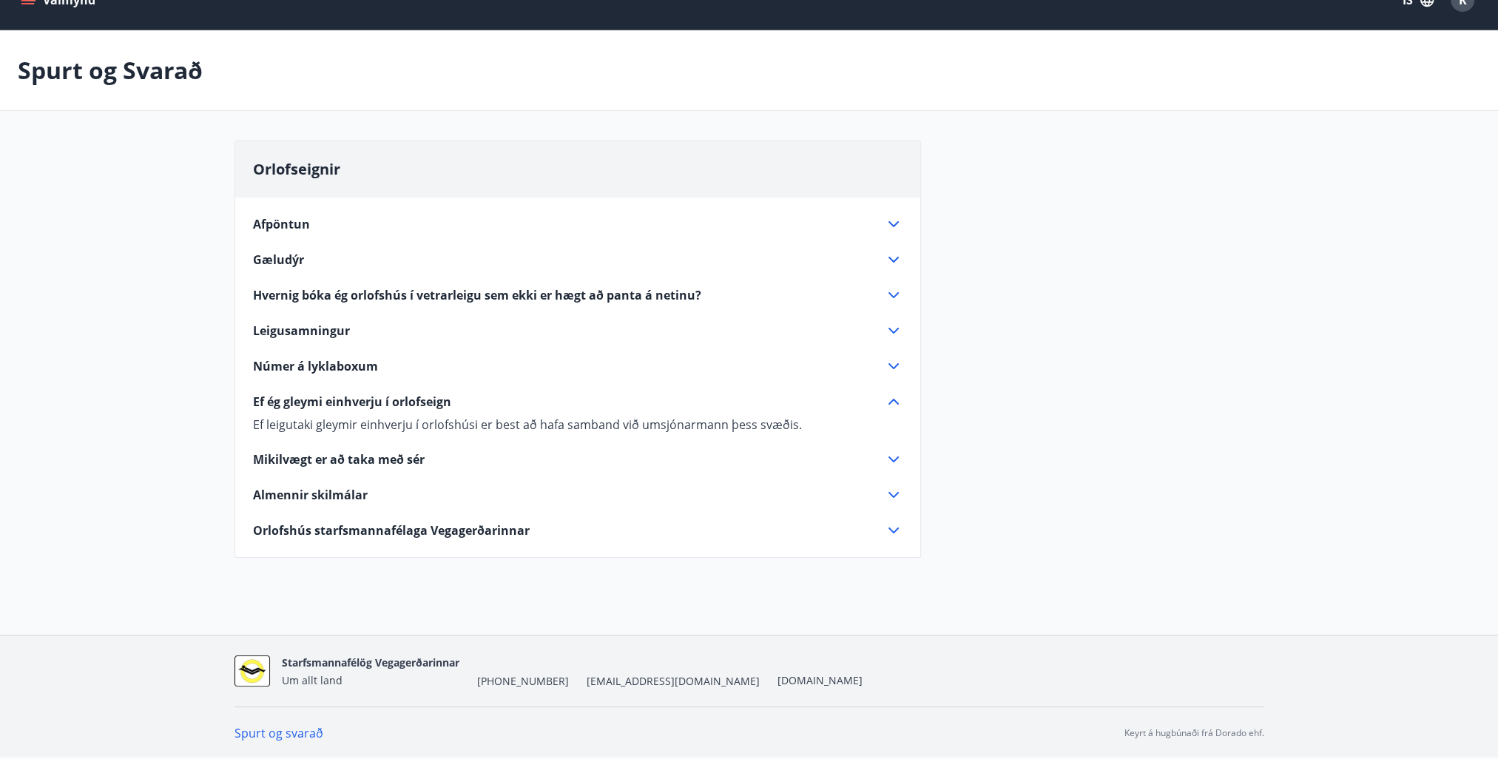
scroll to position [28, 0]
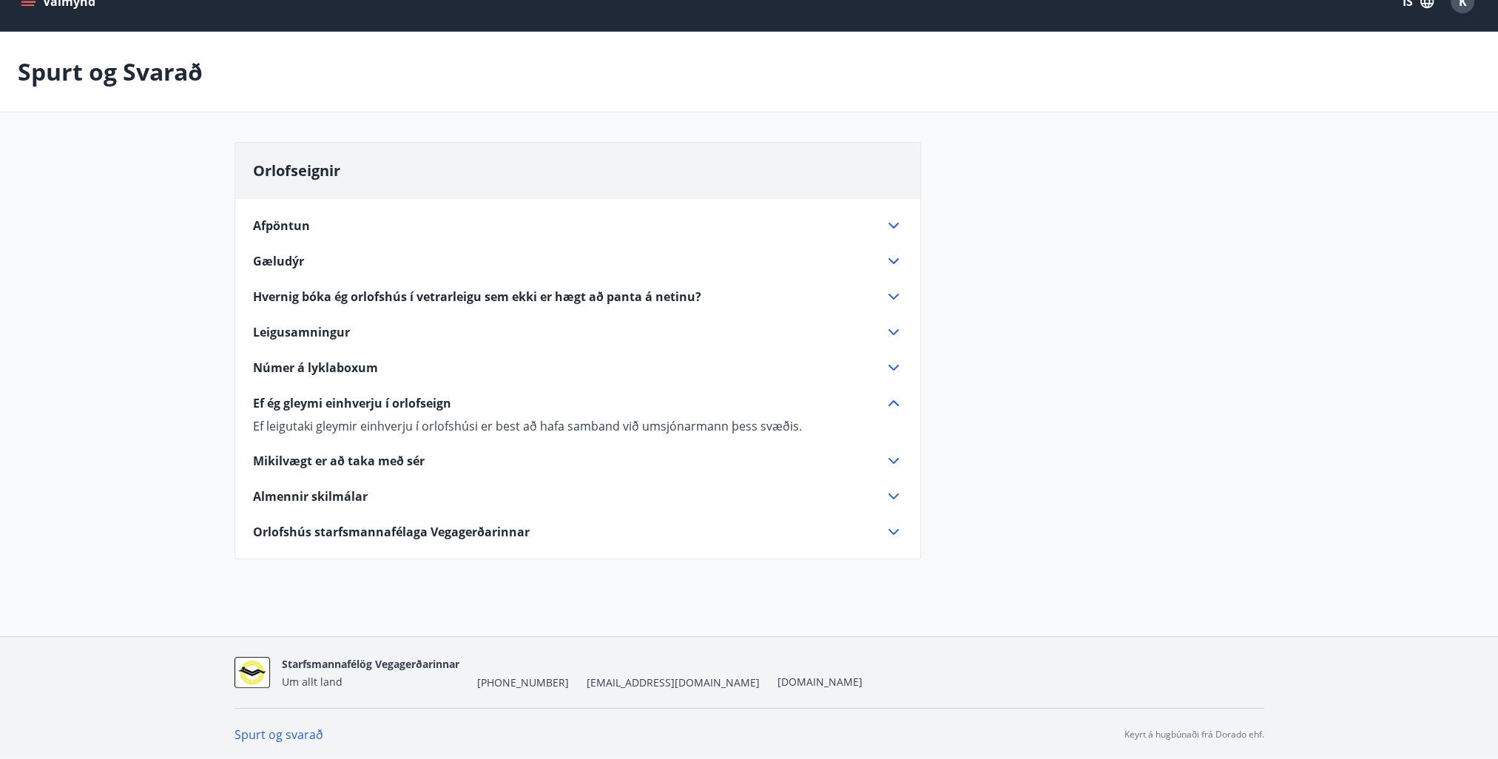
click at [308, 223] on div "Afpöntun" at bounding box center [569, 225] width 632 height 16
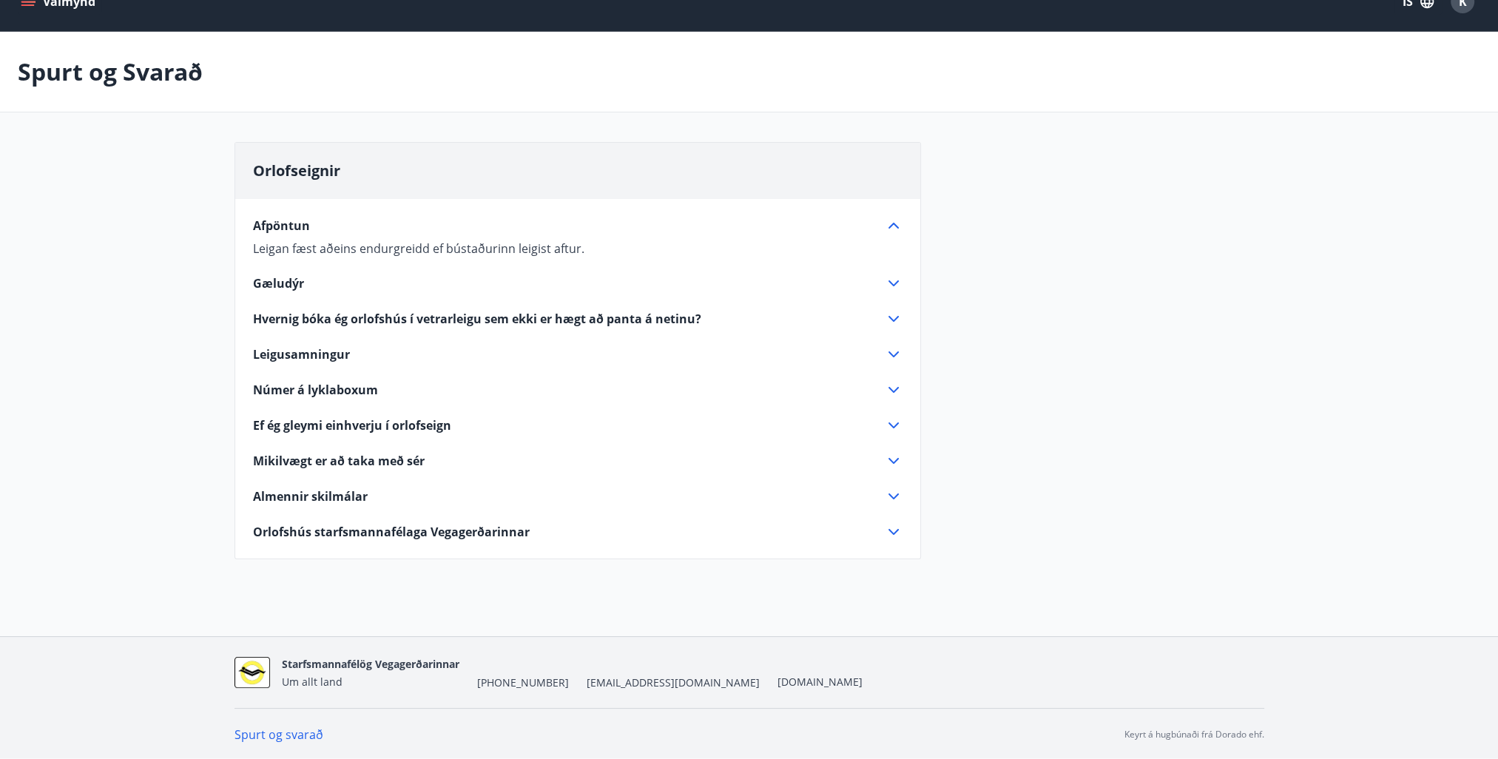
click at [294, 162] on span "Orlofseignir" at bounding box center [296, 171] width 87 height 20
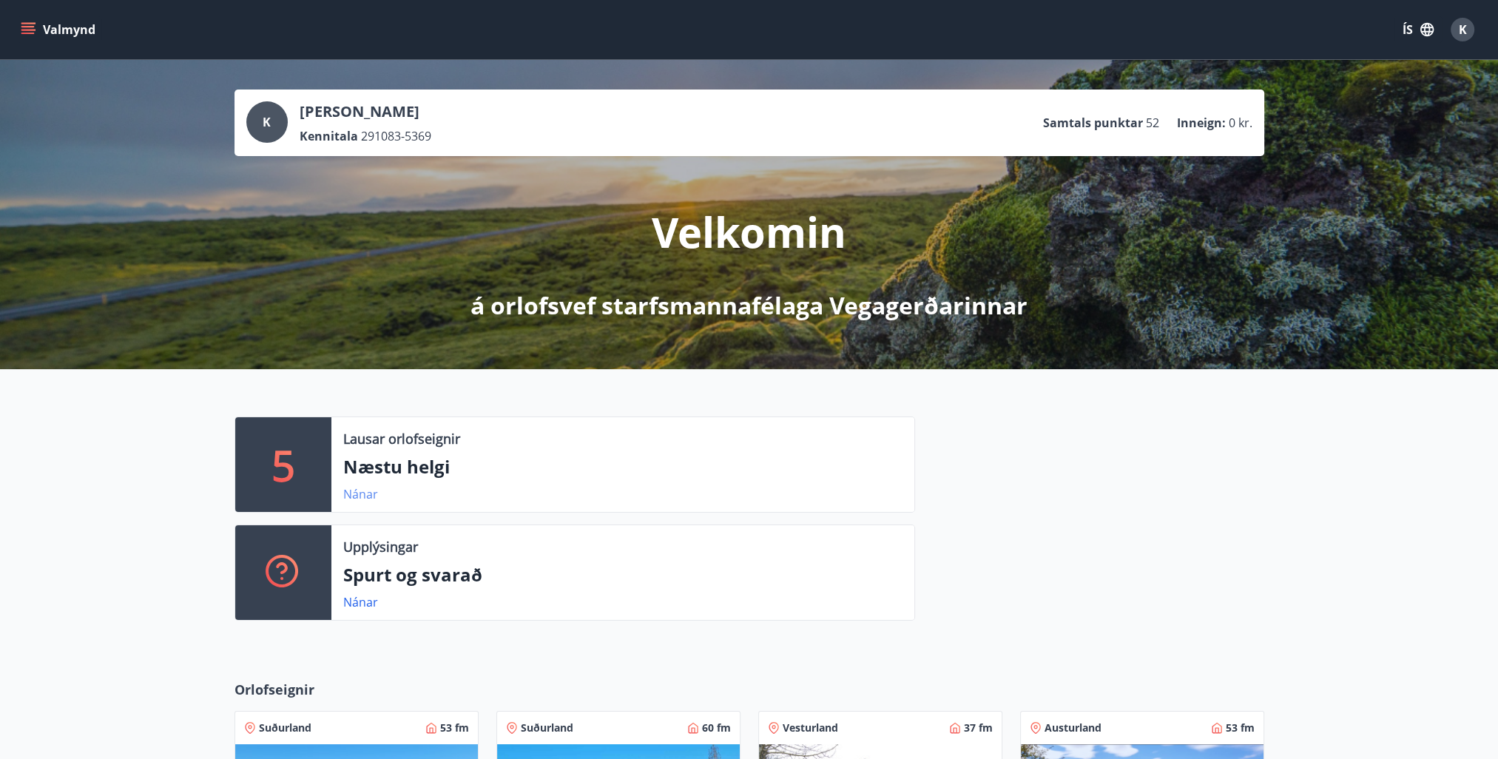
click at [354, 495] on link "Nánar" at bounding box center [360, 494] width 35 height 16
